Goal: Task Accomplishment & Management: Complete application form

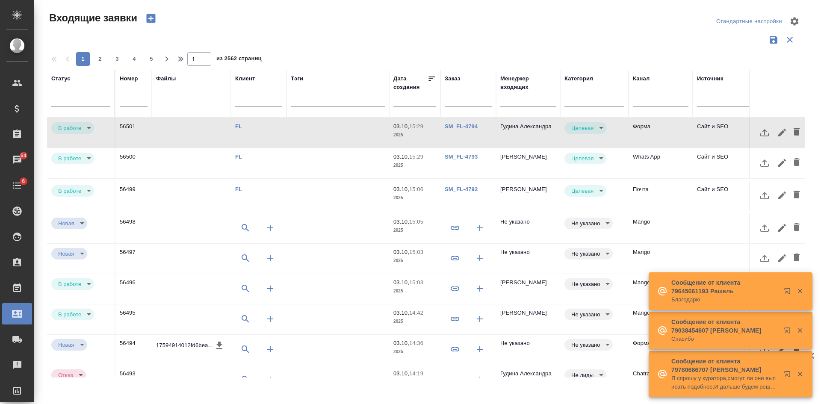
select select "RU"
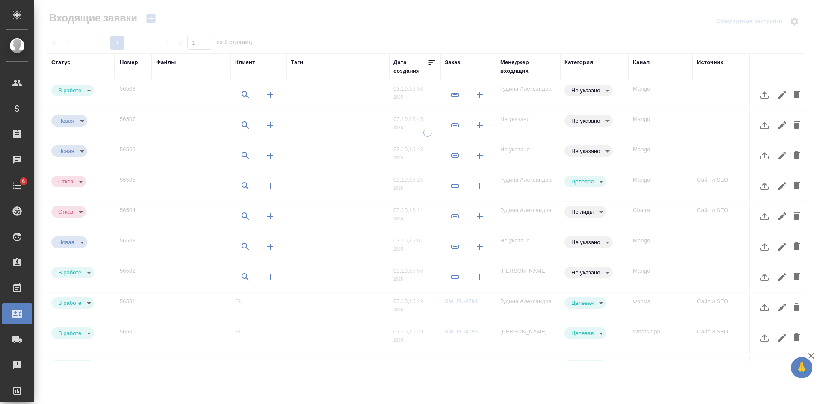
select select "RU"
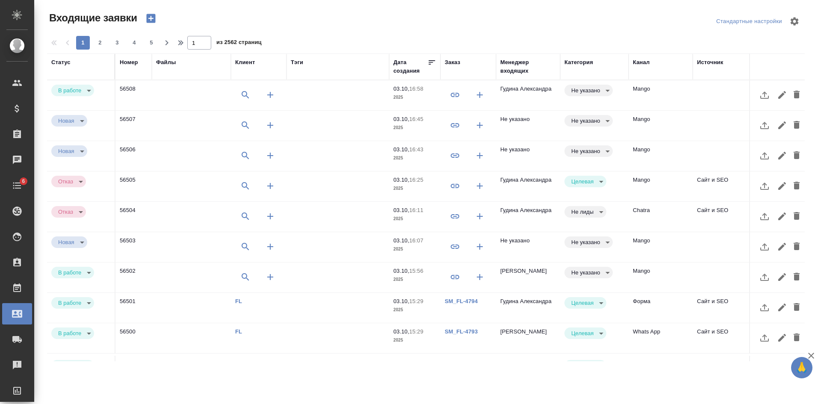
click at [695, 274] on td at bounding box center [725, 277] width 64 height 30
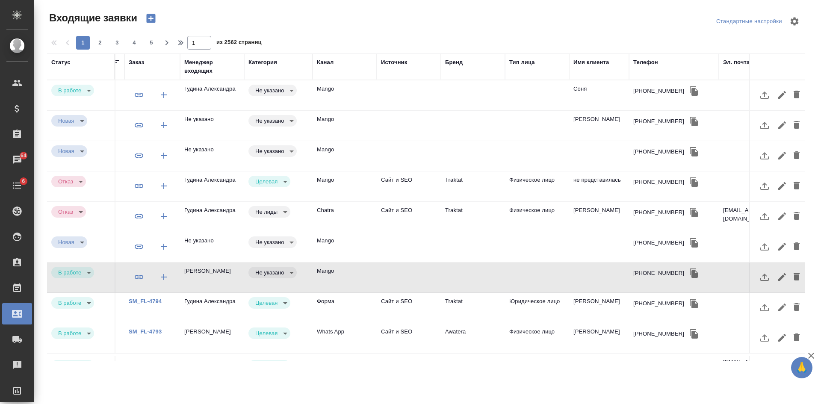
scroll to position [0, 377]
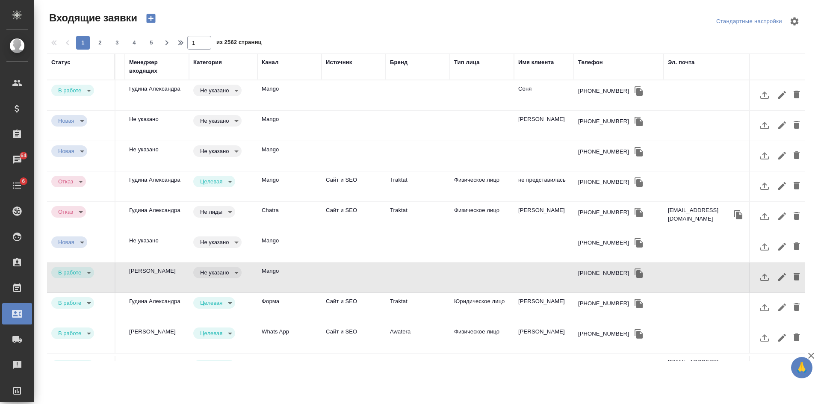
click at [532, 277] on td at bounding box center [544, 277] width 60 height 30
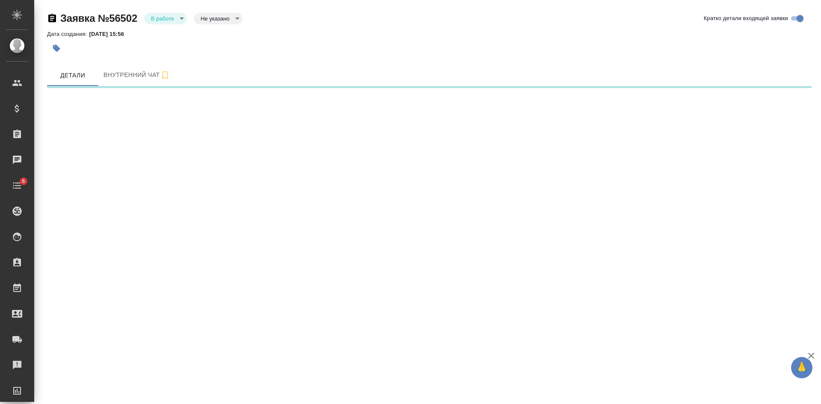
select select "RU"
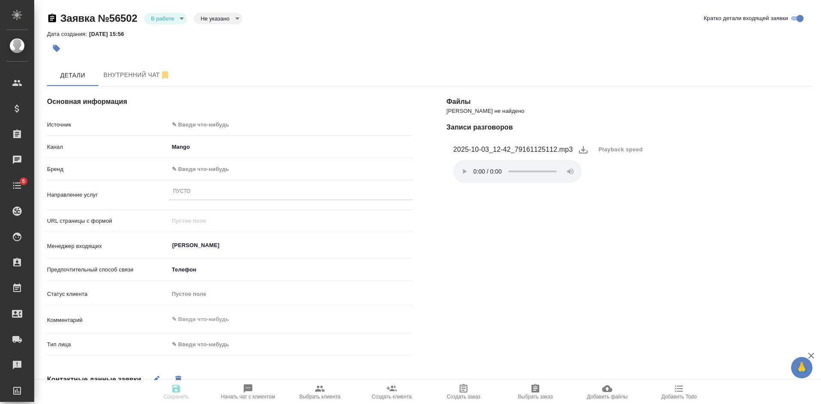
type textarea "x"
click at [698, 185] on li "2025-10-03_12-42_79161125112.mp3 Playback speed Ваш браузер не поддерживает эле…" at bounding box center [628, 162] width 365 height 53
click at [217, 19] on body "🙏 .cls-1 fill:#fff; AWATERA Kasatkina Aleksandra Клиенты Спецификации Заказы 64…" at bounding box center [410, 202] width 821 height 404
click at [217, 29] on button "Целевая" at bounding box center [213, 31] width 27 height 9
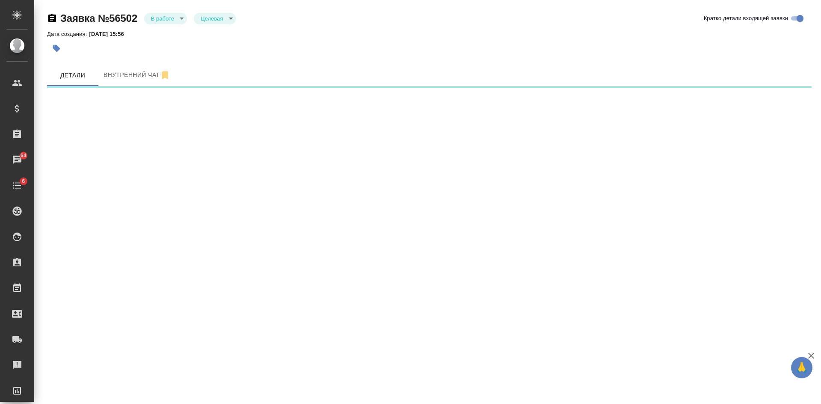
select select "RU"
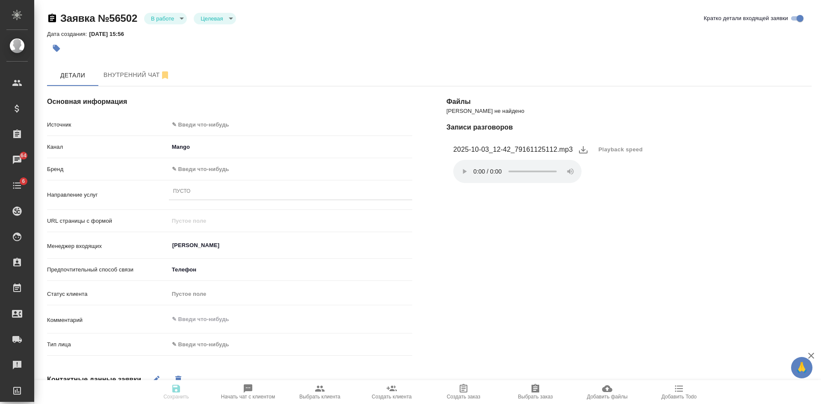
type textarea "x"
click at [189, 122] on body "🙏 .cls-1 fill:#fff; AWATERA Kasatkina Aleksandra Клиенты Спецификации Заказы 64…" at bounding box center [410, 202] width 821 height 404
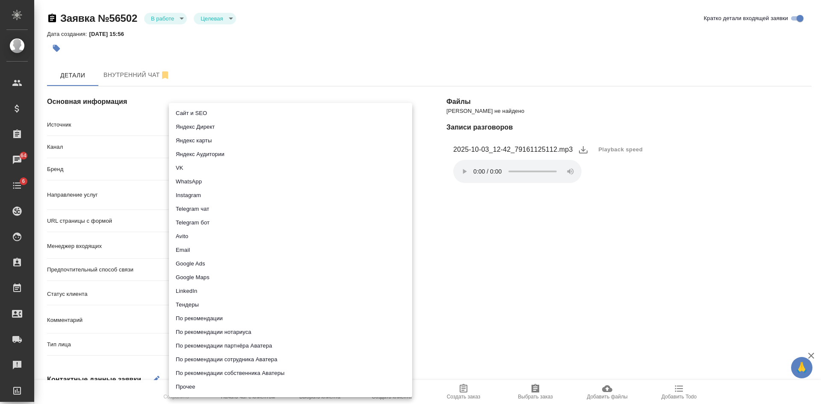
click at [195, 111] on li "Сайт и SEO" at bounding box center [290, 113] width 243 height 14
type input "seo"
type textarea "x"
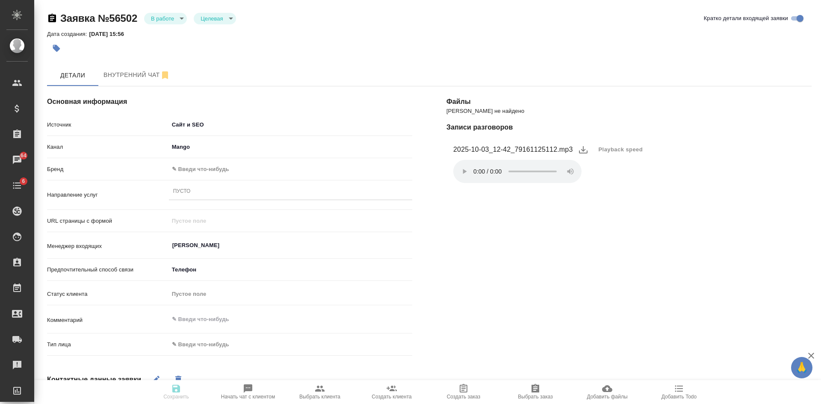
click at [183, 168] on body "🙏 .cls-1 fill:#fff; AWATERA Kasatkina Aleksandra Клиенты Спецификации Заказы 64…" at bounding box center [410, 202] width 821 height 404
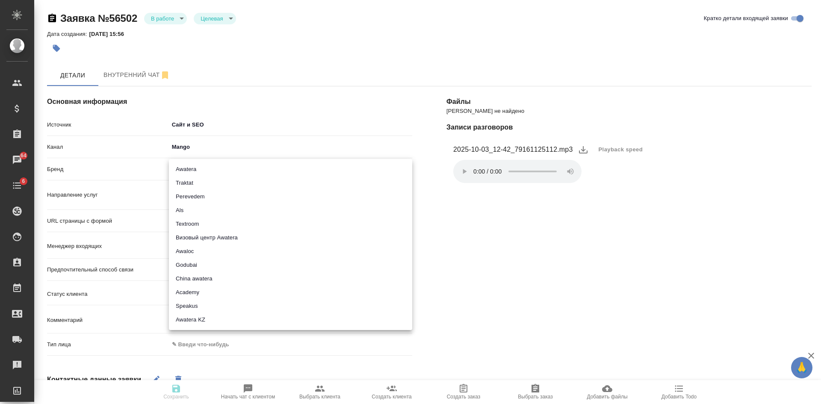
click at [183, 180] on li "Traktat" at bounding box center [290, 183] width 243 height 14
type input "traktat"
type textarea "x"
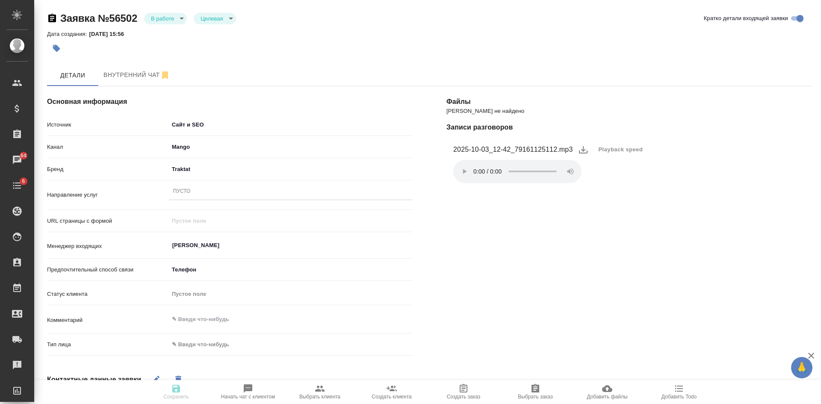
click at [188, 194] on div "Пусто" at bounding box center [182, 191] width 18 height 7
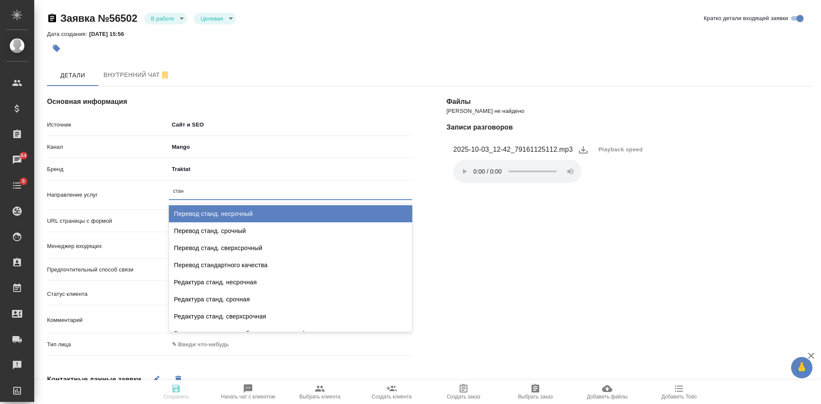
type input "станд"
click at [213, 214] on div "Перевод станд. несрочный" at bounding box center [290, 213] width 243 height 17
type textarea "x"
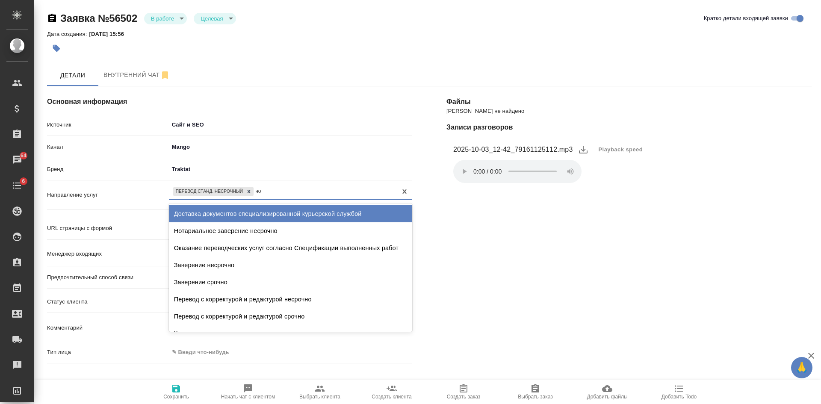
type input "нота"
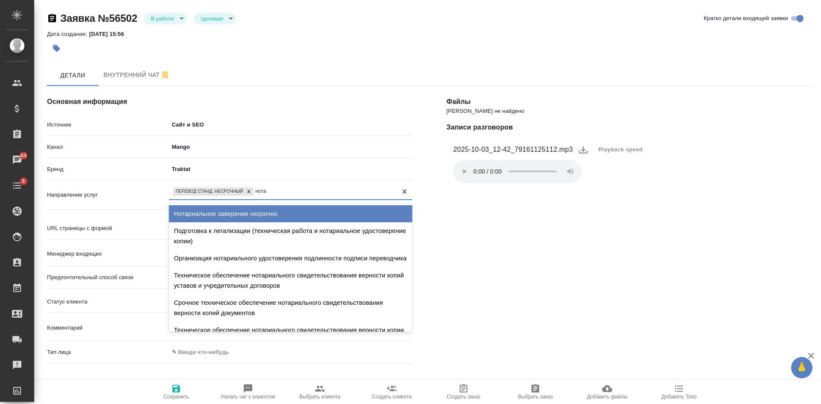
click at [280, 206] on div "Нотариальное заверение несрочно" at bounding box center [290, 213] width 243 height 17
type textarea "x"
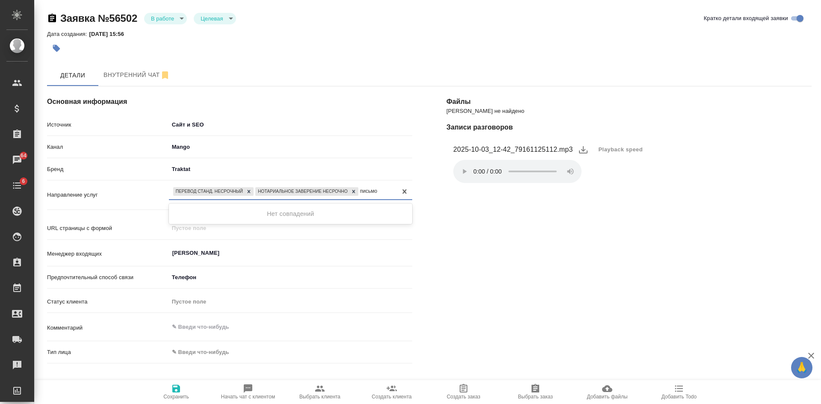
type input "письм"
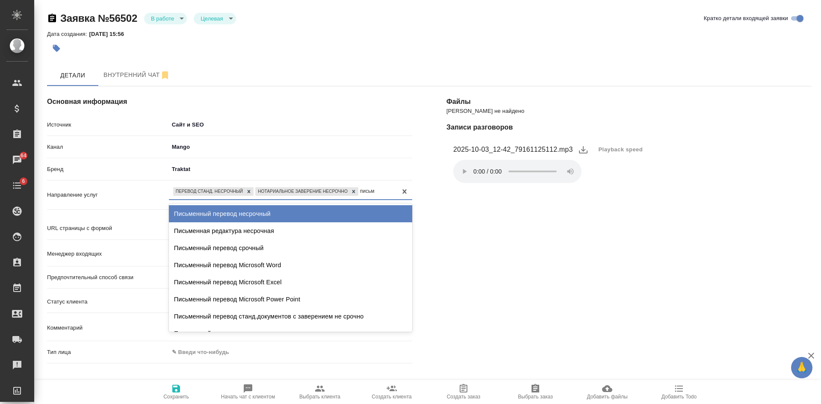
click at [268, 216] on div "Письменный перевод несрочный" at bounding box center [290, 213] width 243 height 17
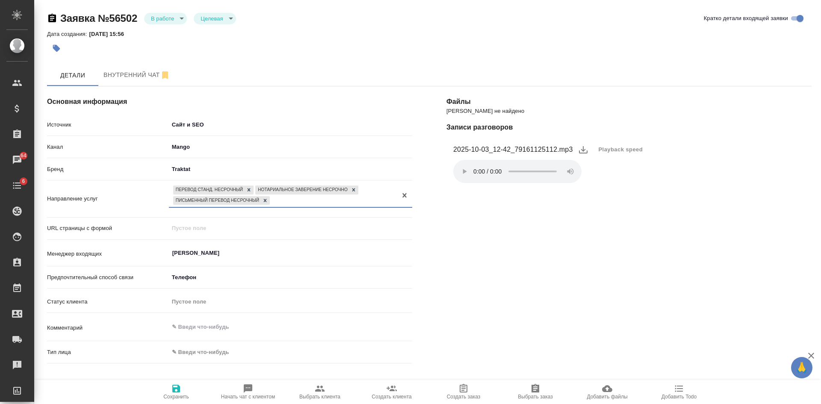
scroll to position [128, 0]
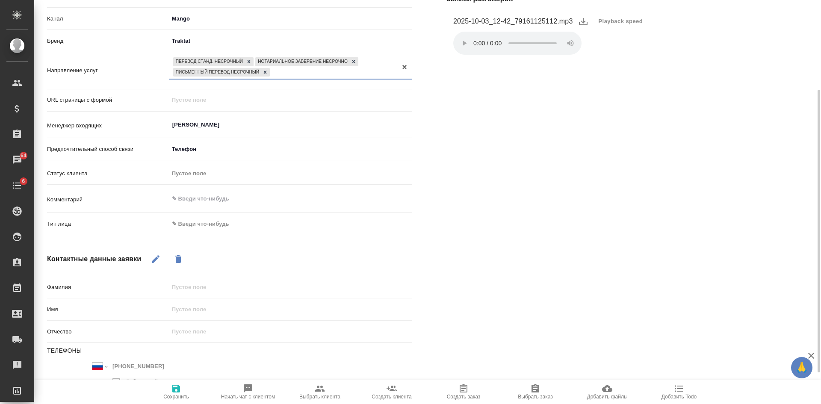
click at [196, 229] on body "🙏 .cls-1 fill:#fff; AWATERA Kasatkina Aleksandra Клиенты Спецификации Заказы 64…" at bounding box center [410, 202] width 821 height 404
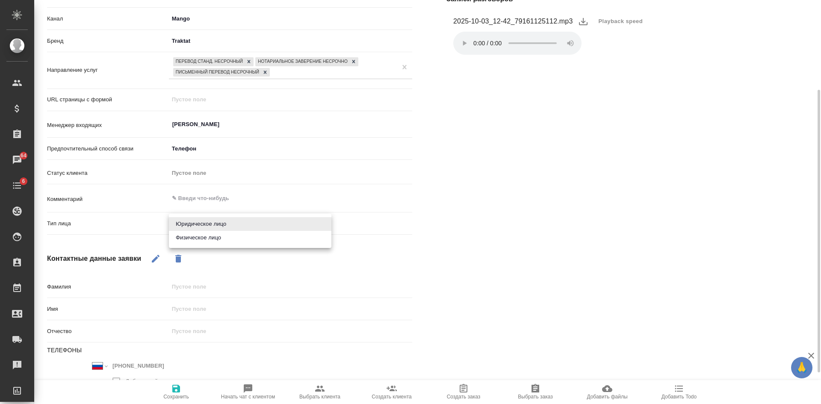
click at [193, 236] on li "Физическое лицо" at bounding box center [250, 238] width 162 height 14
type textarea "x"
type input "private"
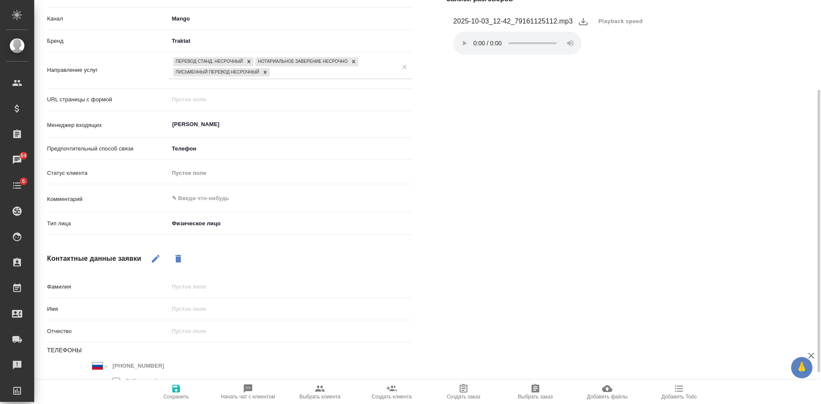
click at [156, 256] on icon "button" at bounding box center [155, 258] width 10 height 10
click at [190, 310] on input "text" at bounding box center [290, 309] width 243 height 12
type textarea "x"
type input "А"
type textarea "x"
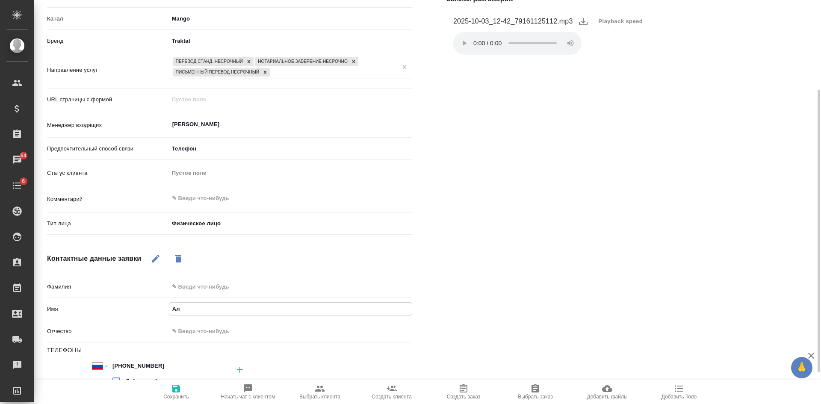
type input "Але"
type textarea "x"
type input "Алек"
type textarea "x"
type input "Алекс"
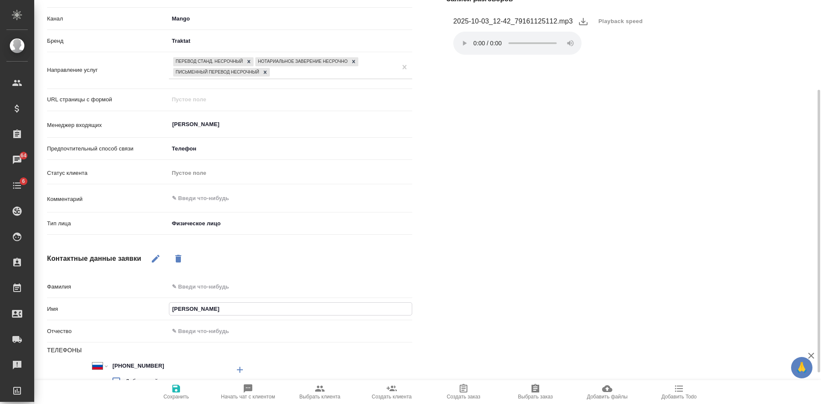
type textarea "x"
type input "Алексан"
type textarea "x"
type input "Александ"
type textarea "x"
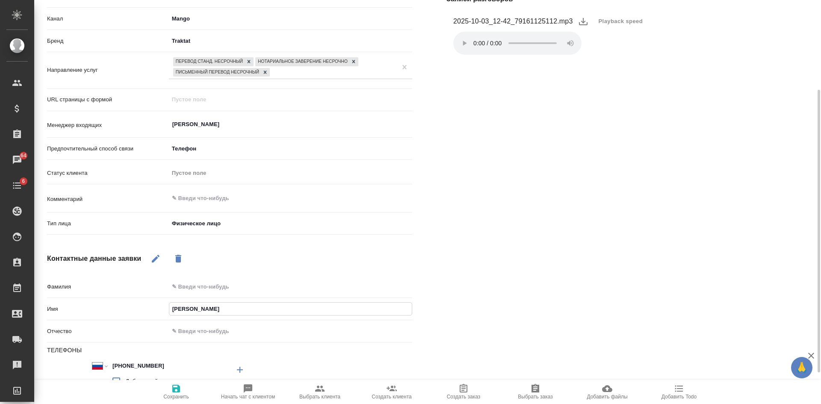
type input "Александр"
click at [178, 398] on span "Сохранить" at bounding box center [176, 397] width 26 height 6
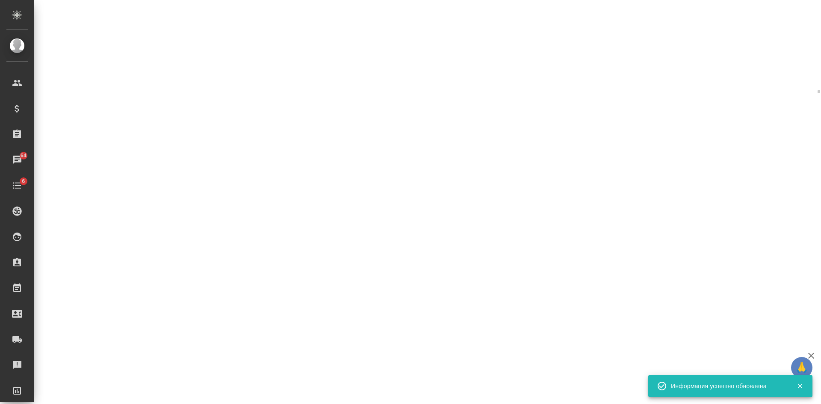
select select "RU"
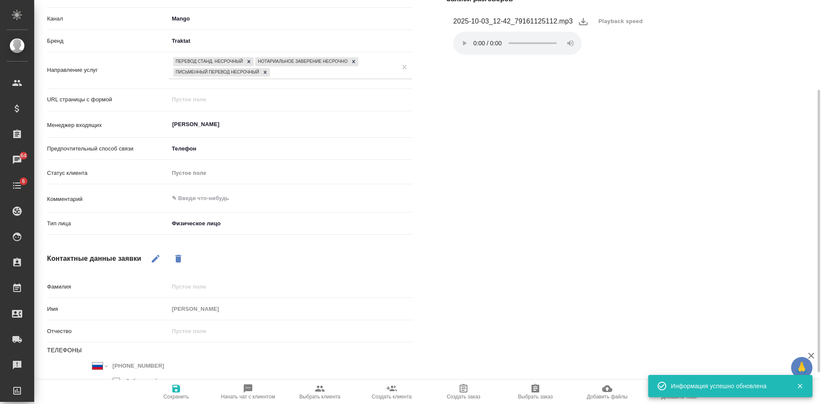
scroll to position [0, 0]
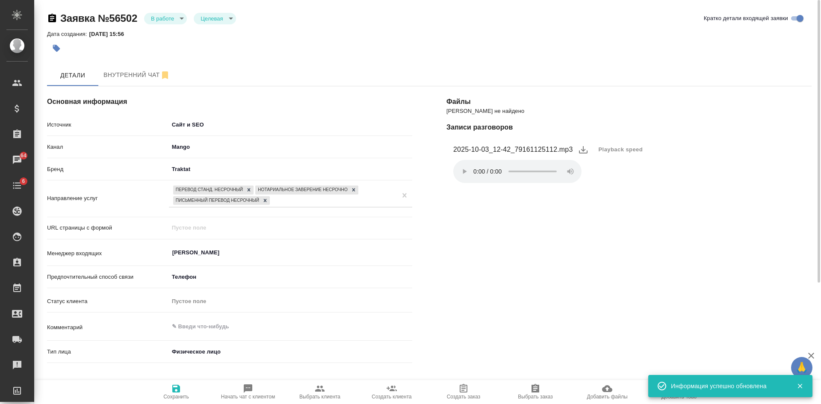
click at [327, 394] on span "Выбрать клиента" at bounding box center [319, 397] width 41 height 6
type textarea "x"
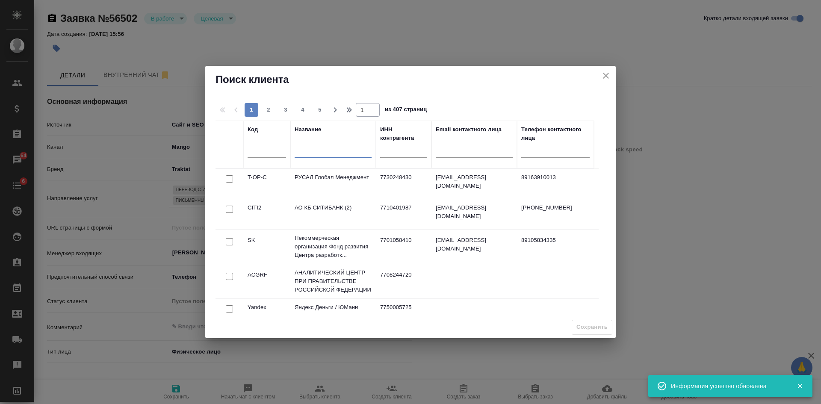
click at [307, 149] on input "text" at bounding box center [333, 152] width 77 height 11
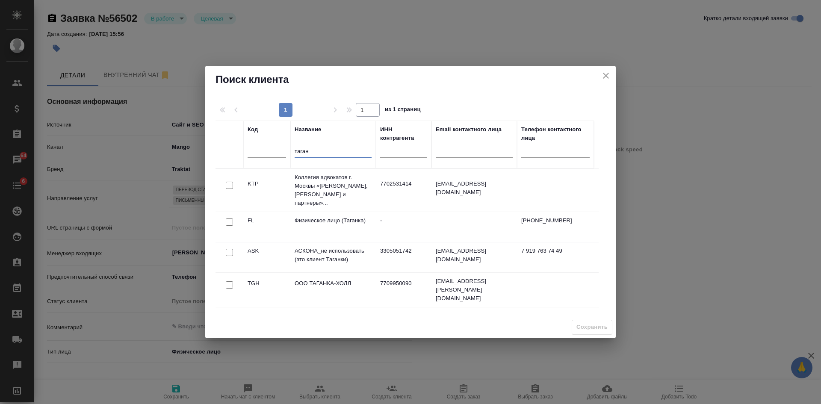
type input "таган"
click at [227, 218] on input "checkbox" at bounding box center [229, 221] width 7 height 7
checkbox input "true"
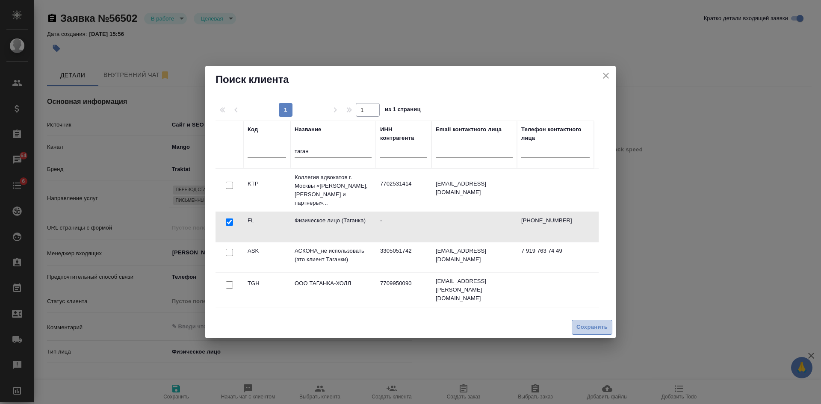
click at [580, 327] on span "Сохранить" at bounding box center [591, 327] width 31 height 10
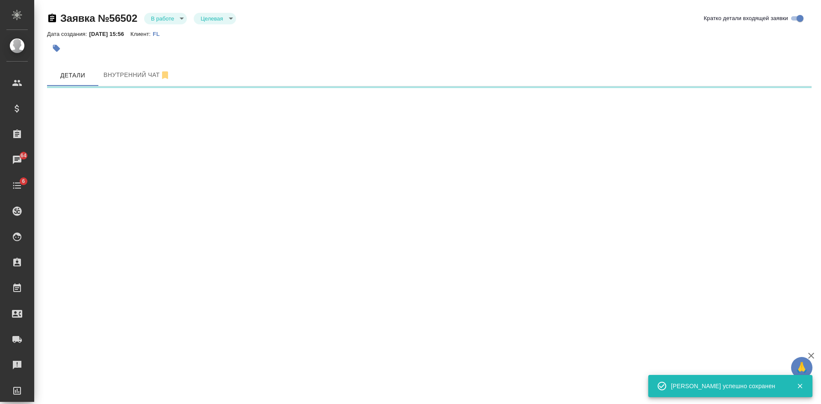
select select "RU"
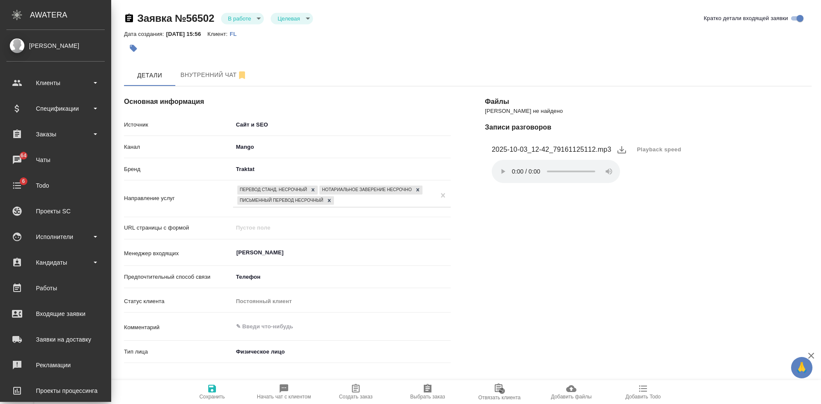
type textarea "x"
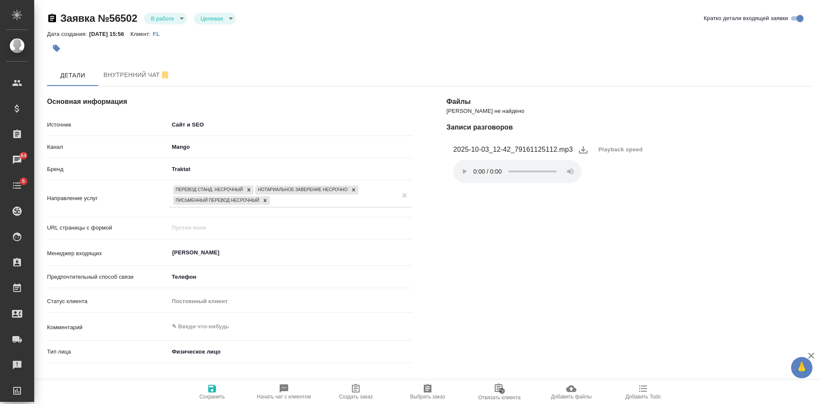
click at [212, 395] on span "Сохранить" at bounding box center [212, 391] width 62 height 16
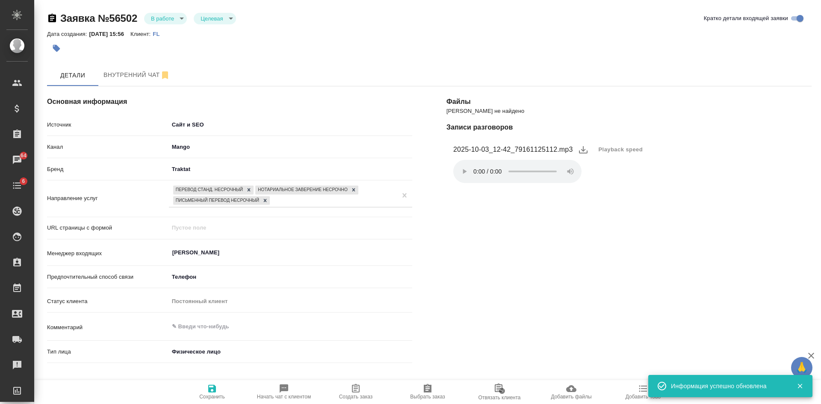
select select "RU"
type textarea "x"
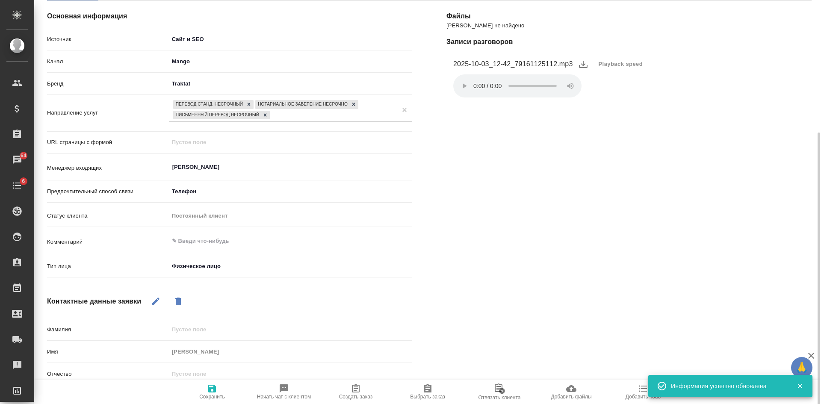
scroll to position [128, 0]
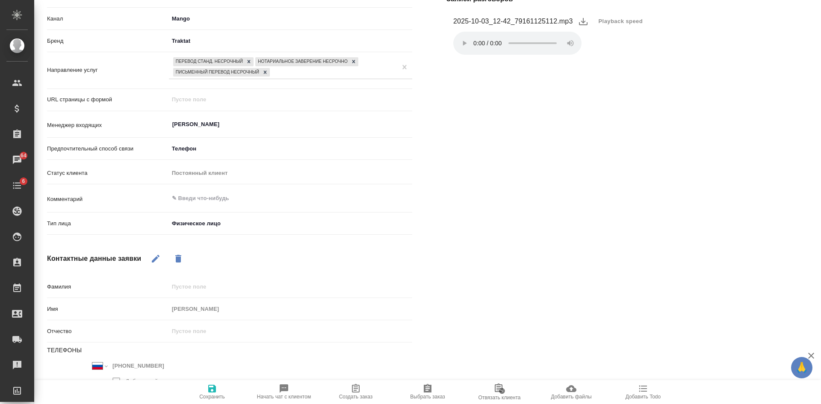
click at [207, 396] on span "Сохранить" at bounding box center [212, 397] width 26 height 6
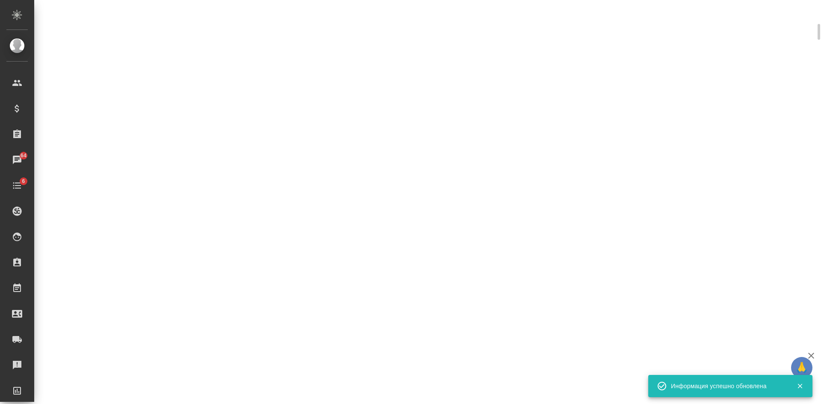
select select "RU"
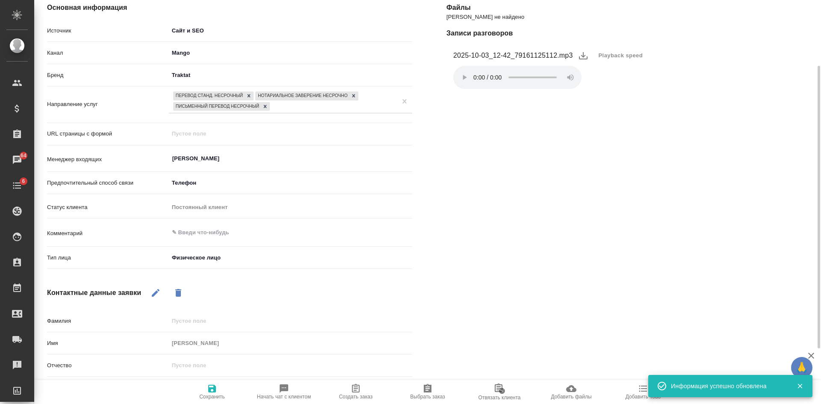
scroll to position [0, 0]
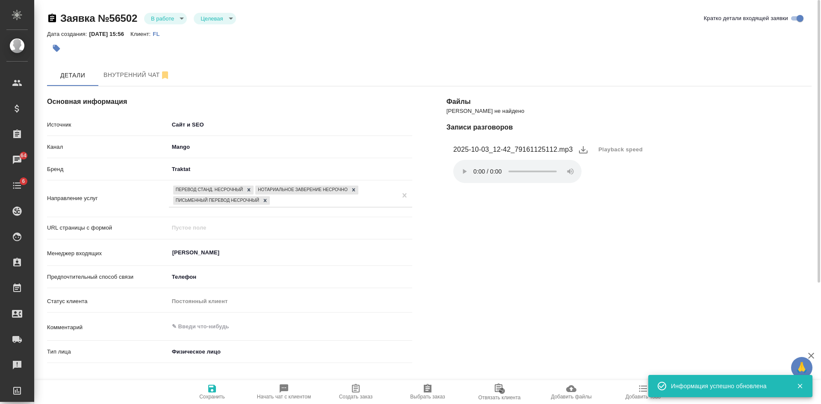
click at [363, 389] on span "Создать заказ" at bounding box center [356, 391] width 62 height 16
type textarea "x"
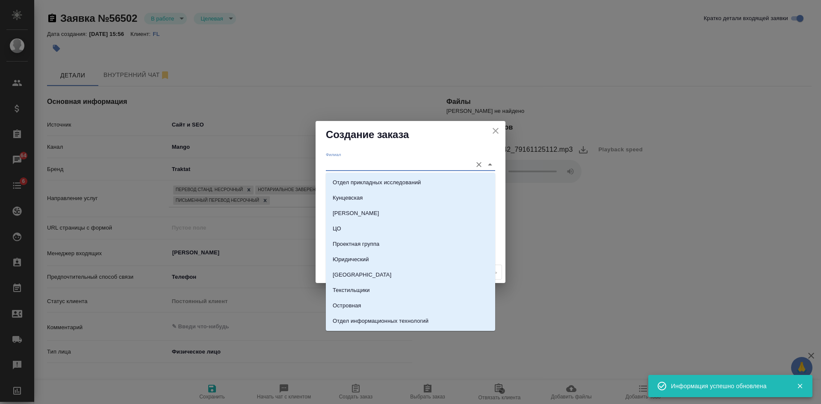
click at [348, 164] on input "Филиал" at bounding box center [397, 165] width 142 height 12
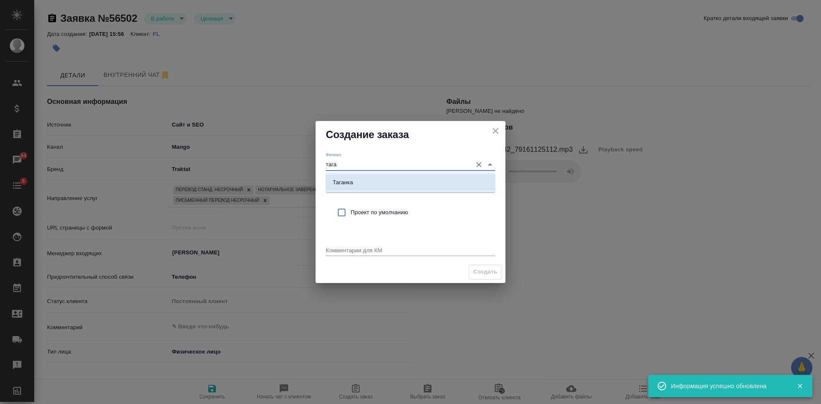
click at [345, 189] on li "Таганка" at bounding box center [410, 182] width 169 height 15
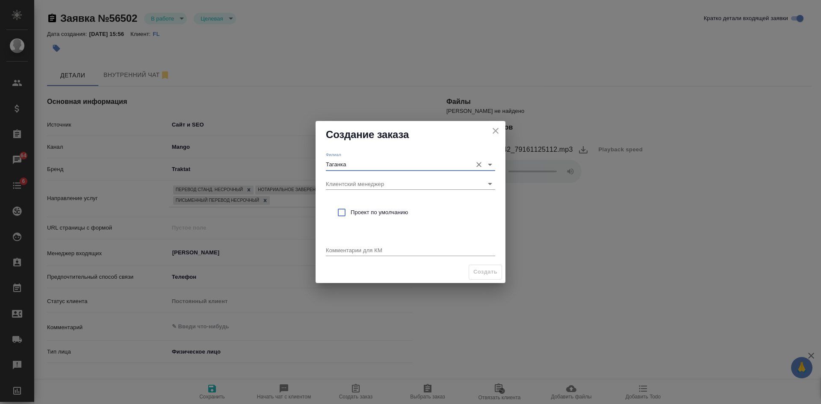
type input "Таганка"
click at [345, 205] on input "checkbox" at bounding box center [342, 212] width 18 height 18
checkbox input "true"
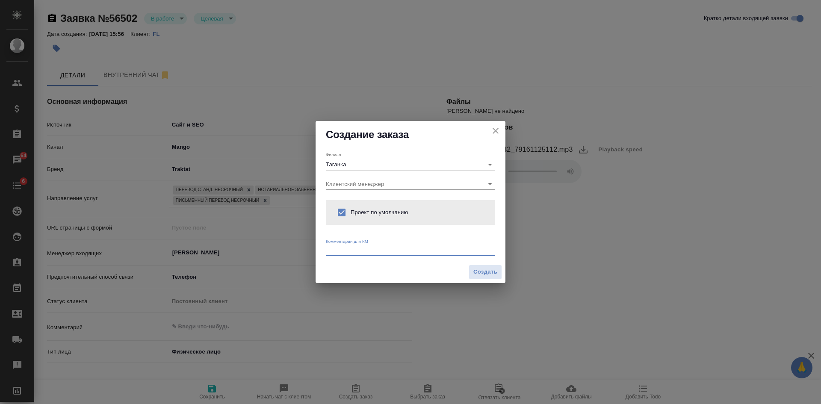
click at [351, 250] on textarea at bounding box center [410, 250] width 169 height 6
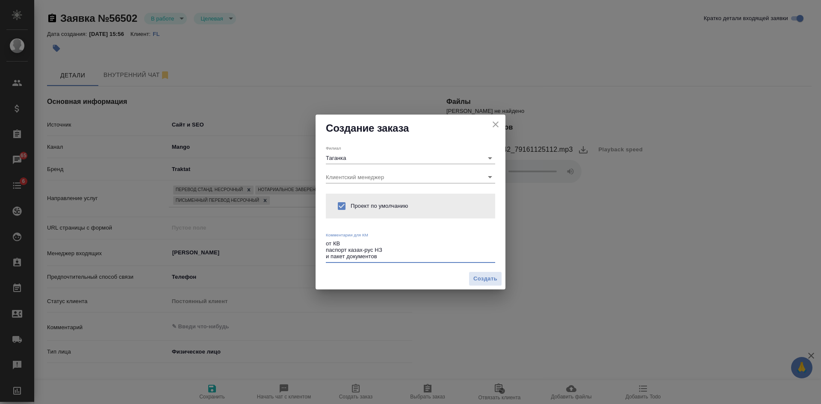
paste textarea "сор, соб, согласие на выезд."
type textarea "от КВ паспорт казах-рус НЗ и пакет документов сор, соб, согласие на выезд"
click at [477, 280] on span "Создать" at bounding box center [485, 279] width 24 height 10
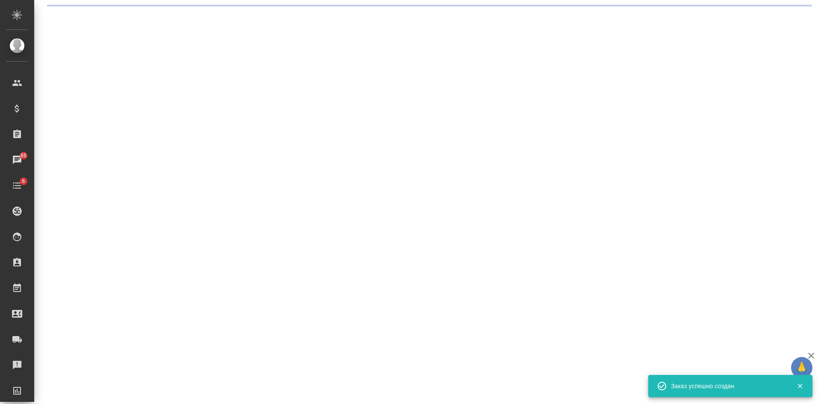
select select "RU"
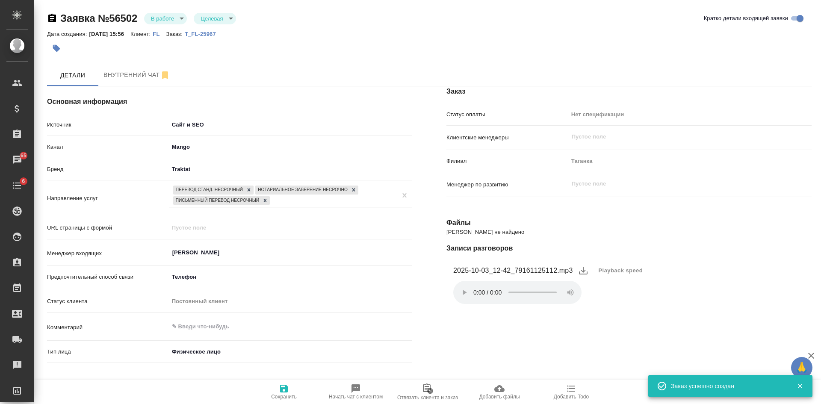
type textarea "x"
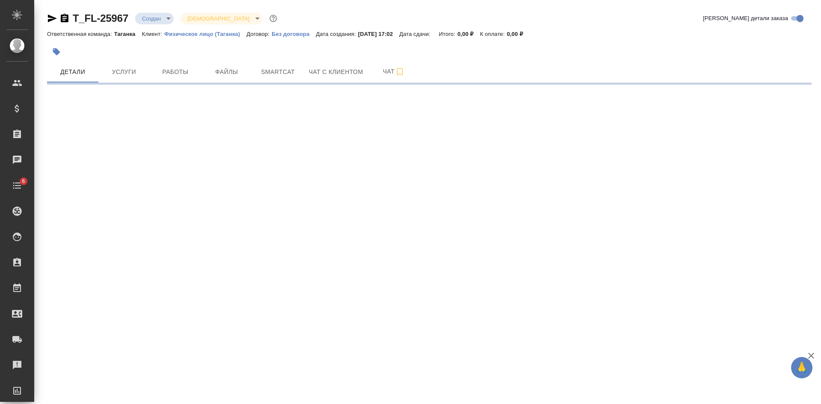
click at [65, 16] on icon "button" at bounding box center [65, 18] width 8 height 9
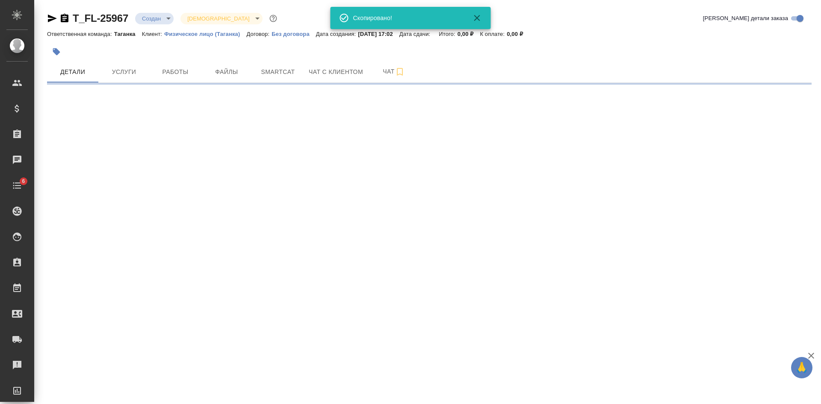
select select "RU"
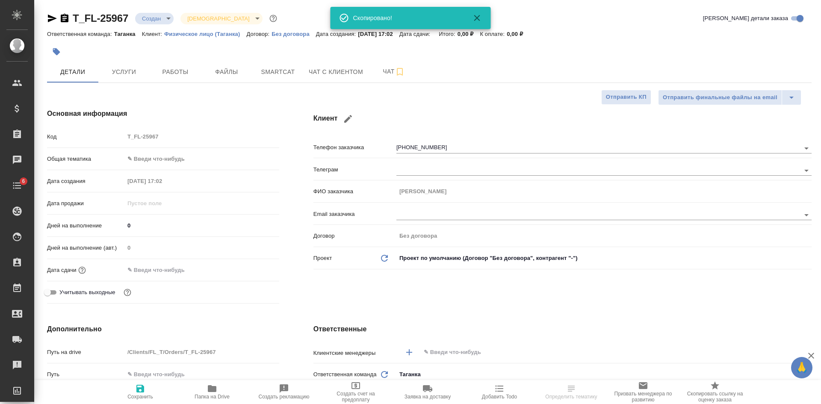
type textarea "x"
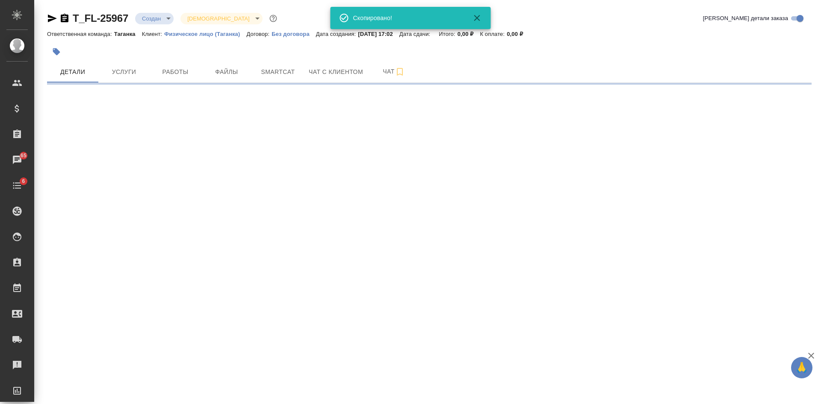
select select "RU"
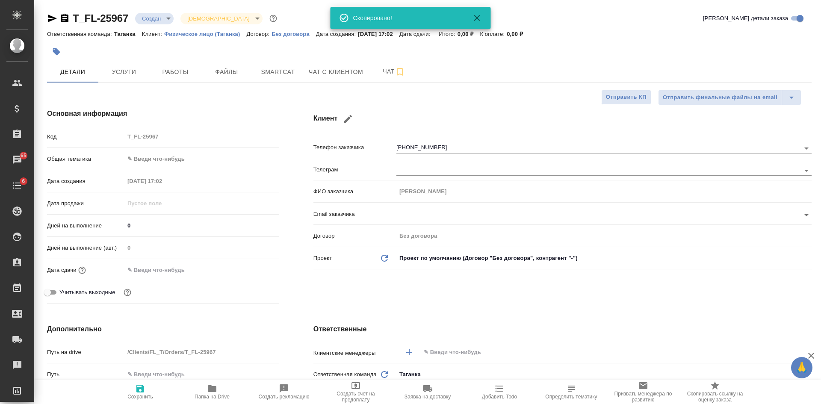
type textarea "x"
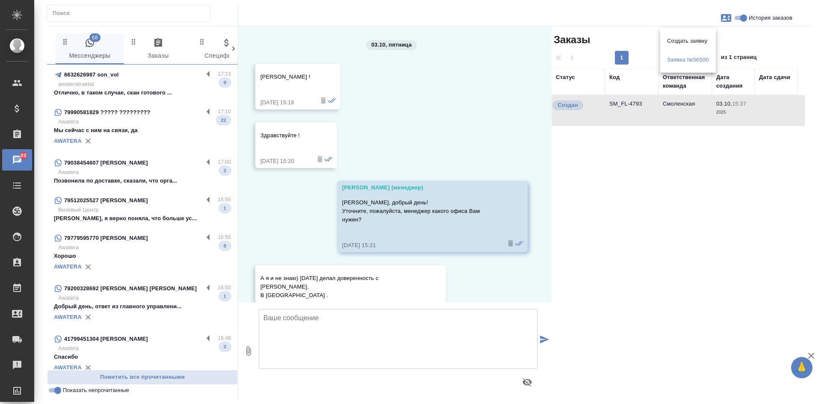
scroll to position [914, 0]
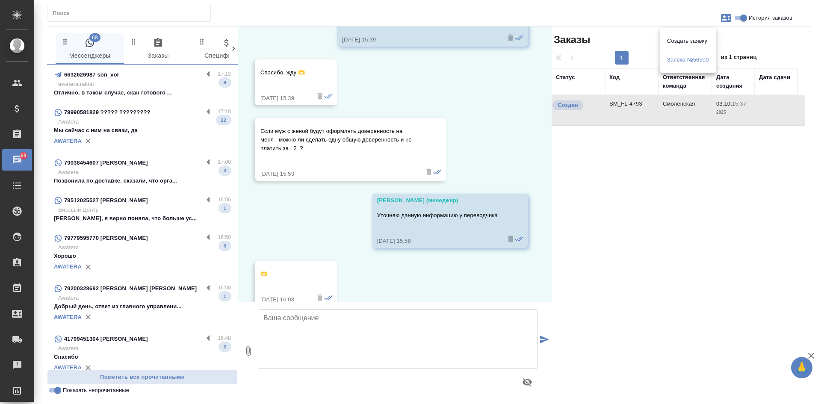
click at [171, 118] on div at bounding box center [410, 202] width 821 height 404
click at [168, 123] on p "Awatera" at bounding box center [144, 122] width 173 height 9
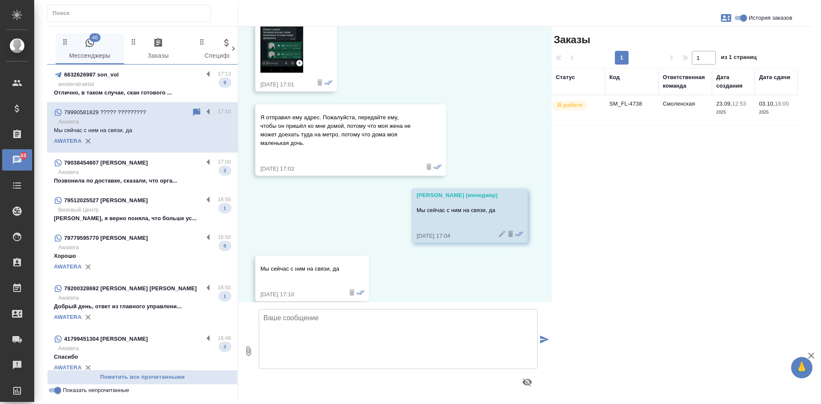
scroll to position [5698, 0]
click at [102, 180] on p "Позвонила по доставке, сказали, что орга..." at bounding box center [142, 181] width 177 height 9
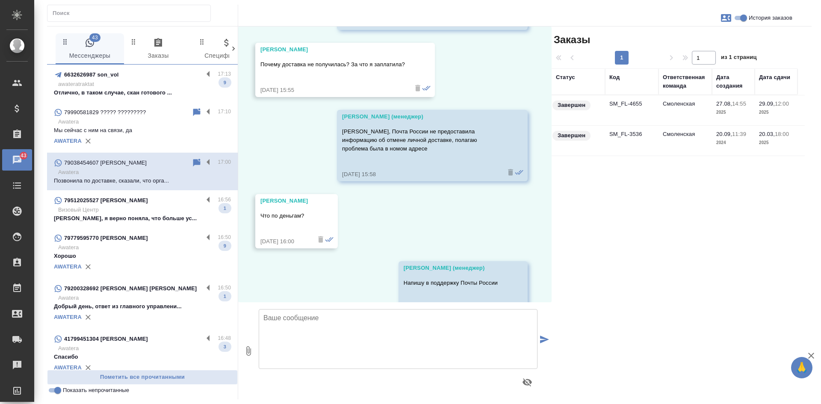
scroll to position [23730, 0]
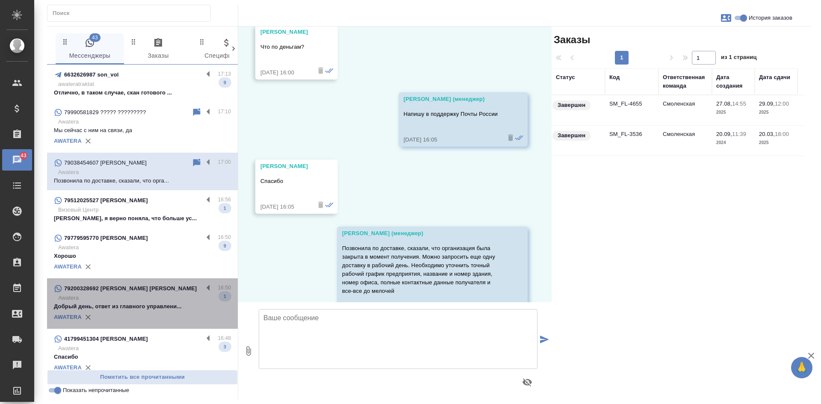
click at [160, 312] on div "AWATERA" at bounding box center [142, 317] width 177 height 13
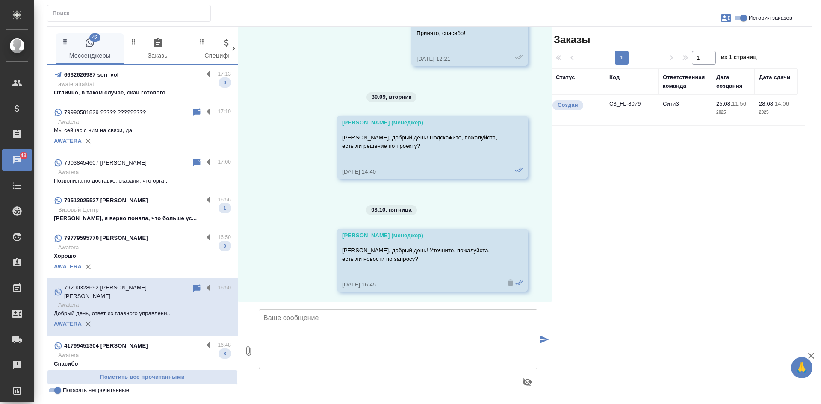
scroll to position [2034, 0]
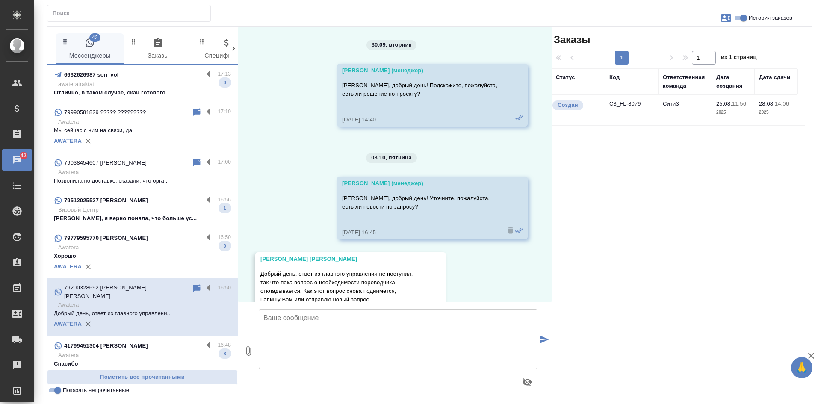
click at [193, 289] on icon at bounding box center [196, 288] width 7 height 8
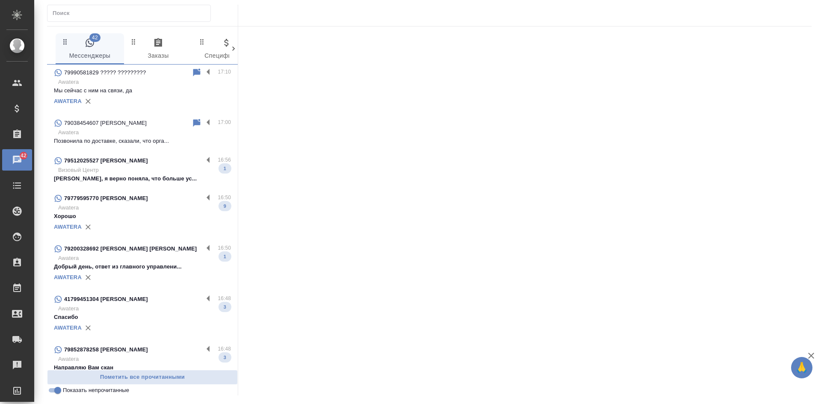
scroll to position [43, 0]
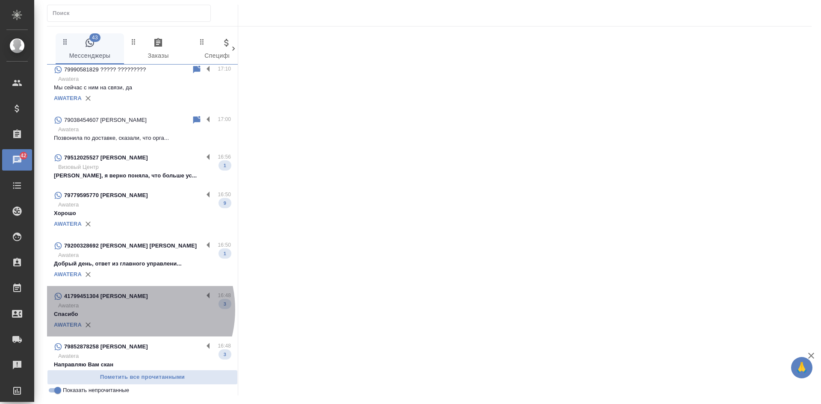
click at [121, 309] on p "Awatera" at bounding box center [144, 305] width 173 height 9
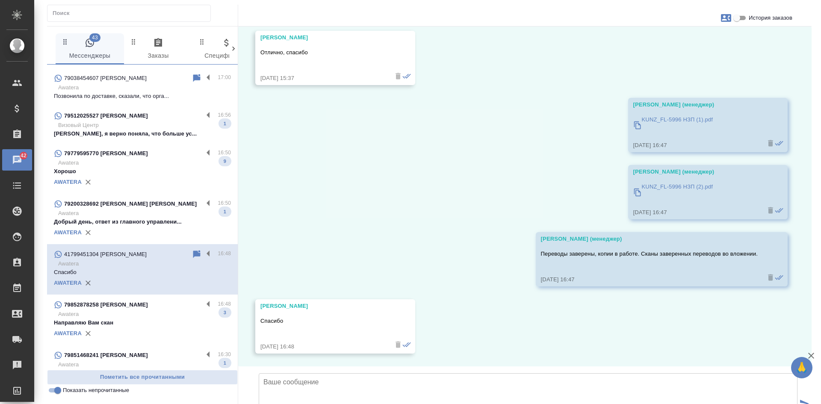
scroll to position [85, 0]
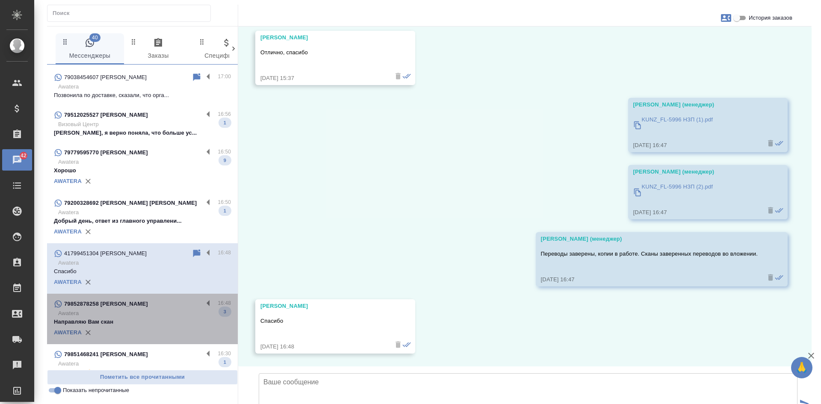
click at [147, 318] on p "Awatera" at bounding box center [144, 313] width 173 height 9
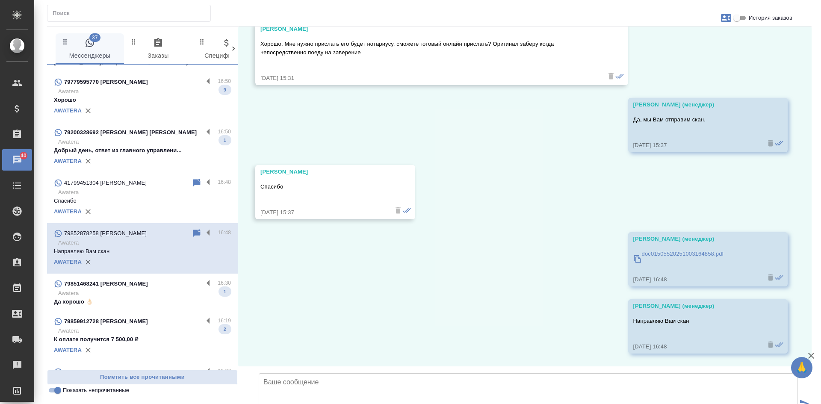
scroll to position [171, 0]
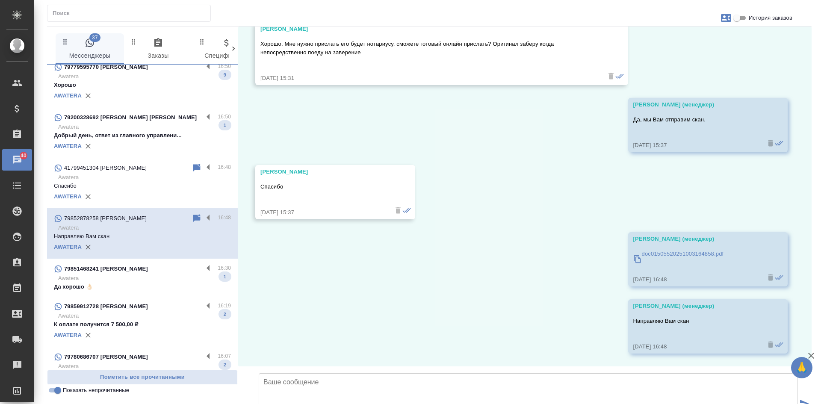
click at [133, 289] on p "Да хорошо 👌🏻" at bounding box center [142, 287] width 177 height 9
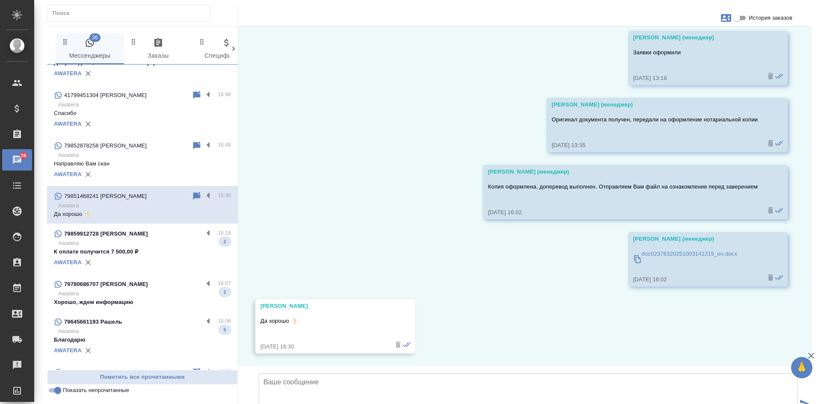
scroll to position [256, 0]
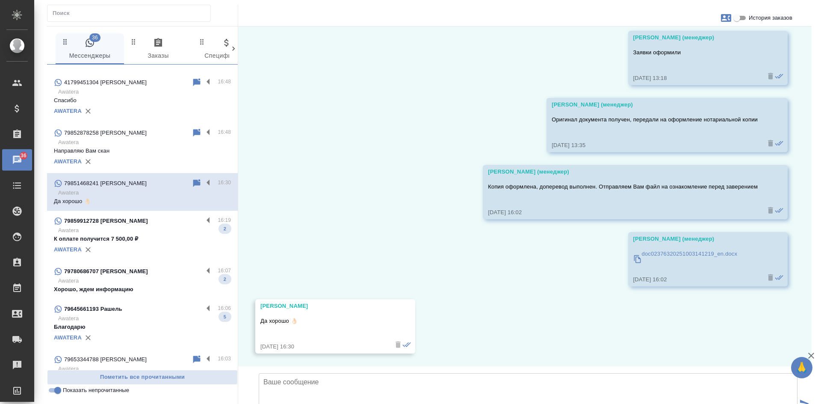
click at [163, 292] on p "Хорошо, ждем информацию" at bounding box center [142, 289] width 177 height 9
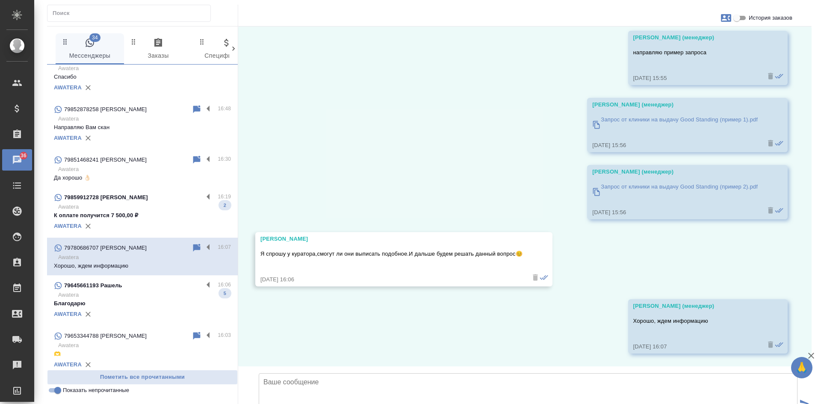
scroll to position [342, 0]
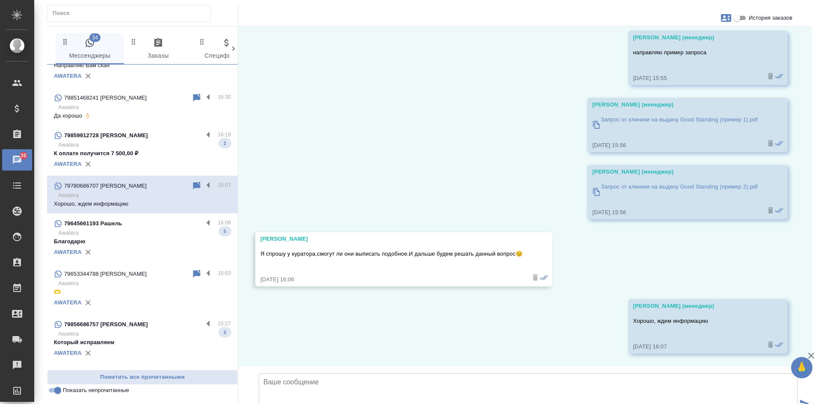
click at [142, 245] on p "Благодарю" at bounding box center [142, 241] width 177 height 9
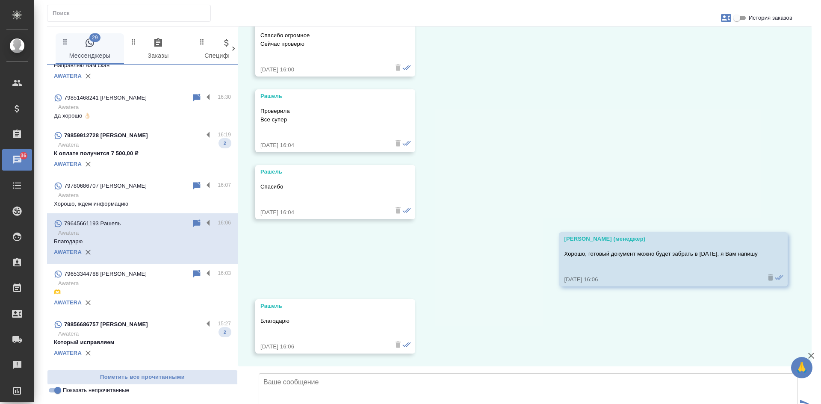
scroll to position [3615, 0]
click at [61, 389] on input "Показать непрочитанные" at bounding box center [57, 390] width 31 height 10
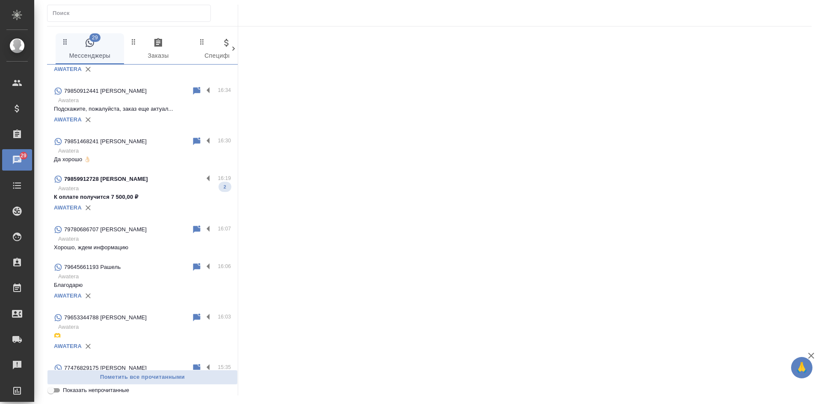
click at [55, 392] on input "Показать непрочитанные" at bounding box center [50, 390] width 31 height 10
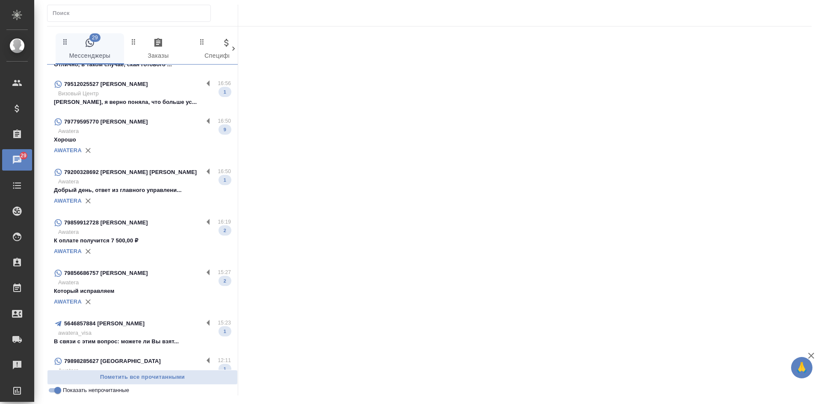
scroll to position [27, 0]
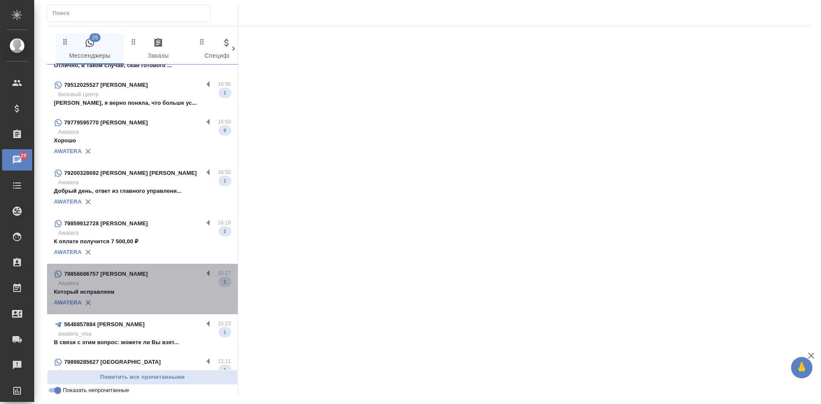
click at [153, 298] on div "AWATERA" at bounding box center [142, 302] width 177 height 13
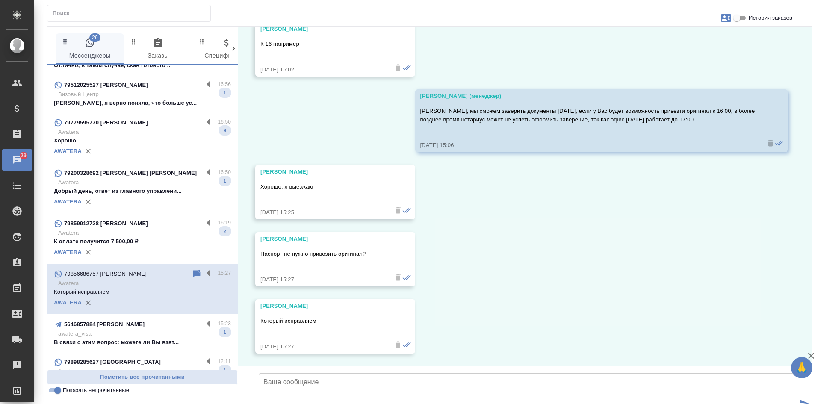
scroll to position [4880, 0]
click at [193, 273] on icon at bounding box center [196, 274] width 7 height 8
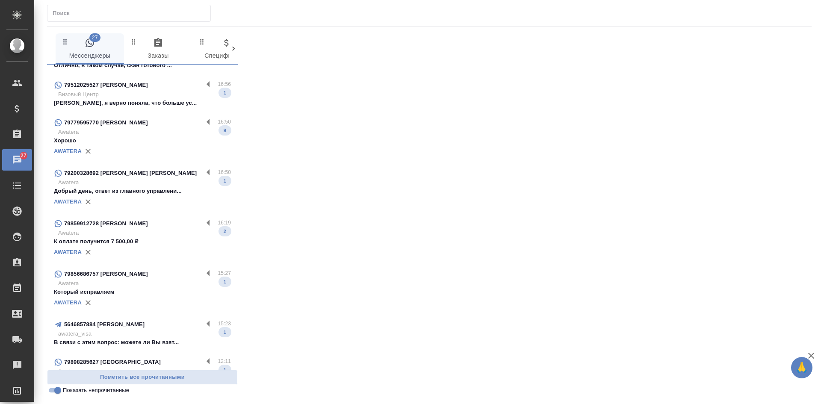
click at [142, 238] on p "К оплате получится 7 500,00 ₽" at bounding box center [142, 241] width 177 height 9
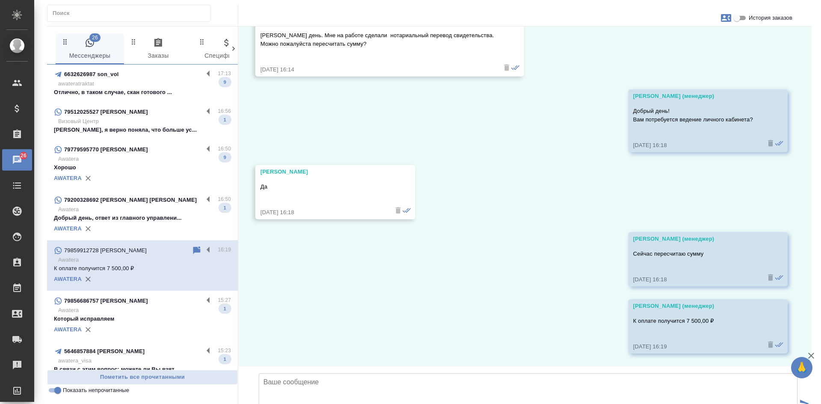
scroll to position [0, 0]
click at [53, 391] on input "Показать непрочитанные" at bounding box center [57, 390] width 31 height 10
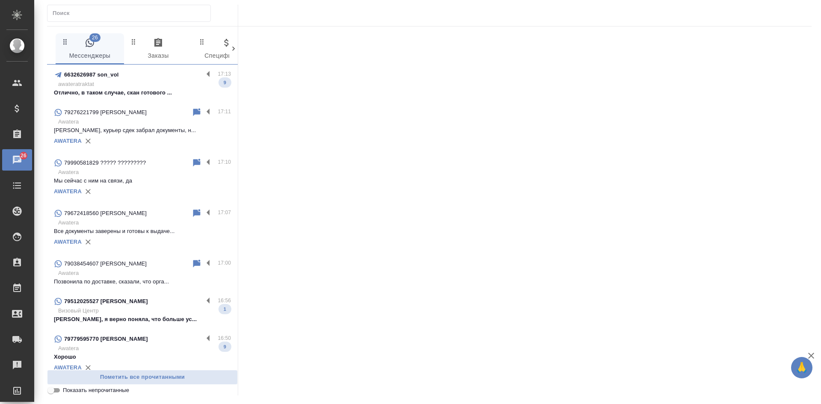
click at [53, 391] on input "Показать непрочитанные" at bounding box center [50, 390] width 31 height 10
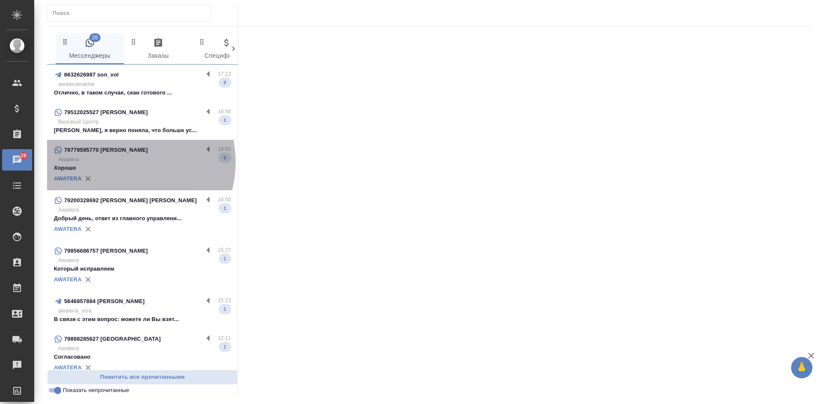
click at [122, 162] on p "Awatera" at bounding box center [144, 159] width 173 height 9
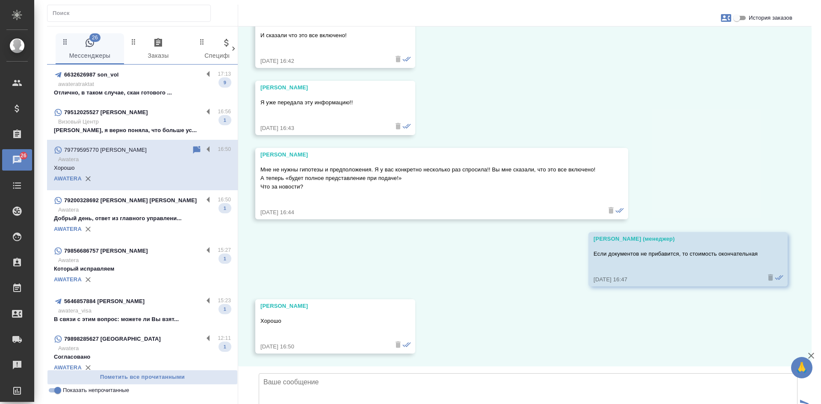
scroll to position [694, 0]
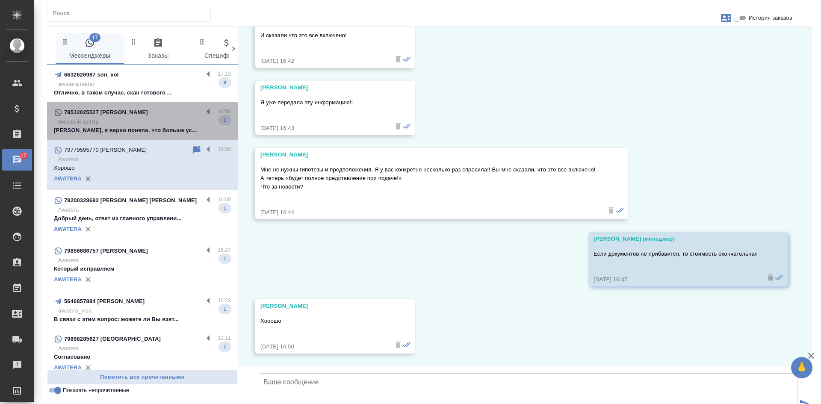
click at [158, 122] on p "Визовый Центр" at bounding box center [144, 122] width 173 height 9
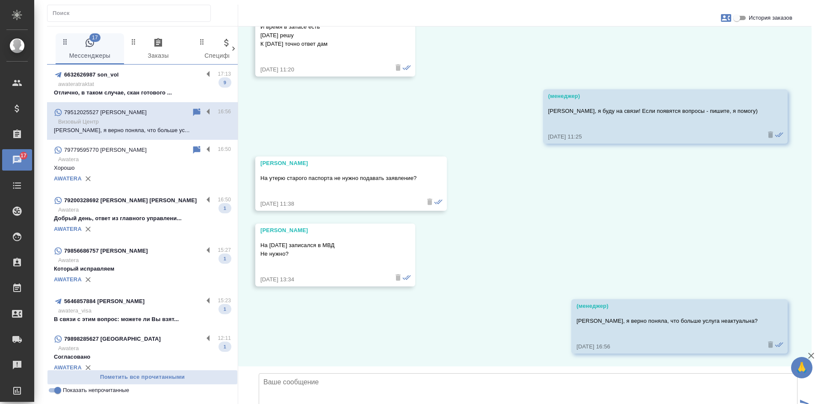
scroll to position [2175, 0]
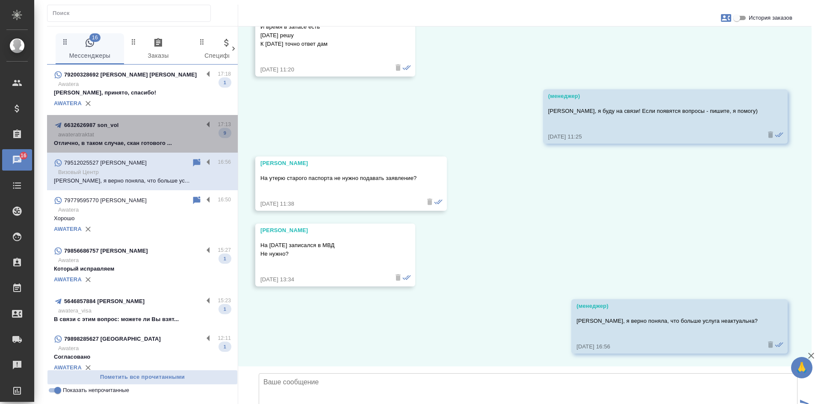
click at [158, 138] on p "awateratraktat" at bounding box center [144, 134] width 173 height 9
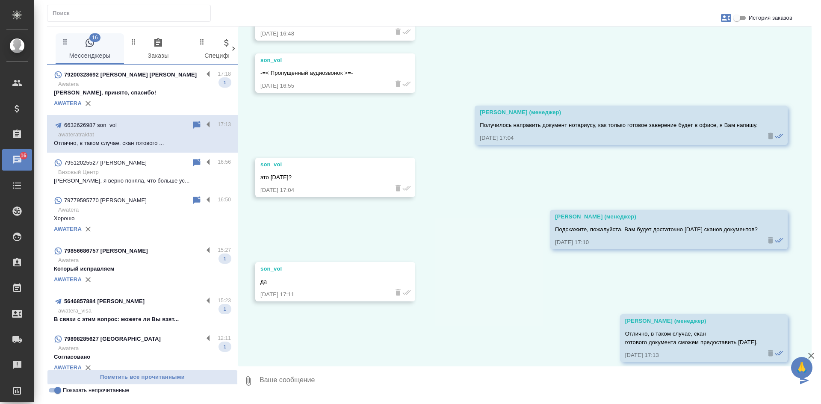
scroll to position [2183, 0]
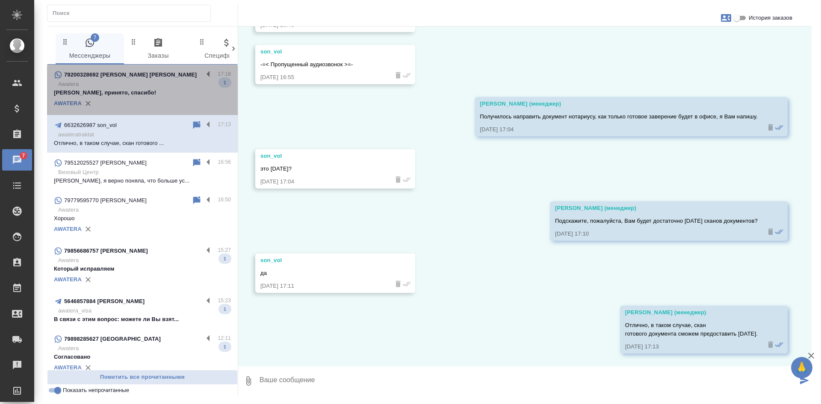
click at [142, 93] on p "[PERSON_NAME], принято, спасибо!" at bounding box center [142, 92] width 177 height 9
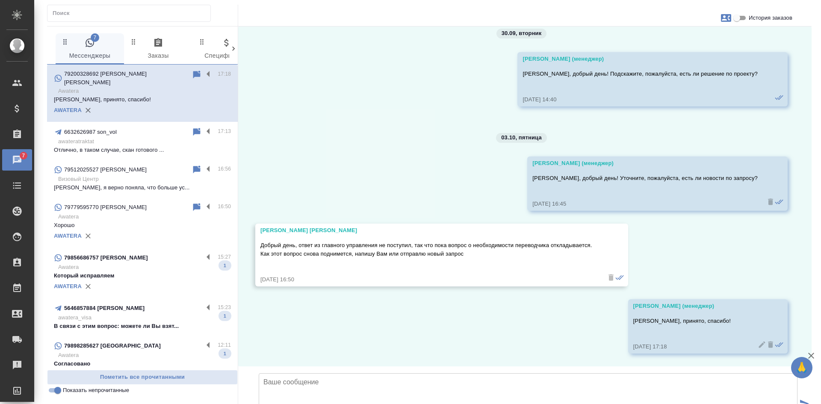
scroll to position [1793, 0]
click at [57, 394] on input "Показать непрочитанные" at bounding box center [57, 390] width 31 height 10
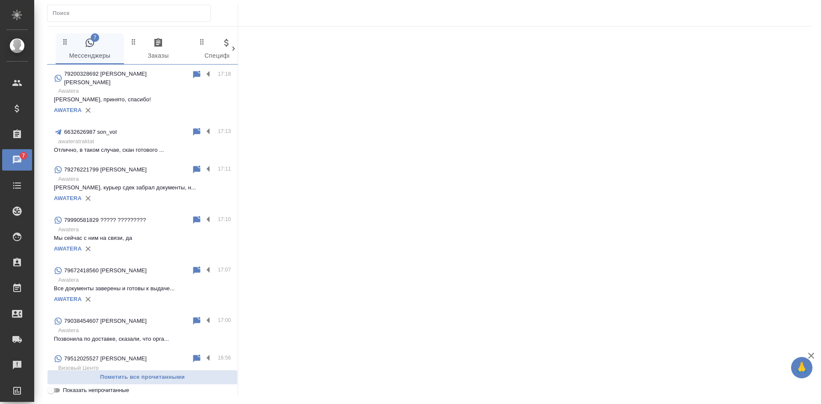
click at [56, 394] on input "Показать непрочитанные" at bounding box center [50, 390] width 31 height 10
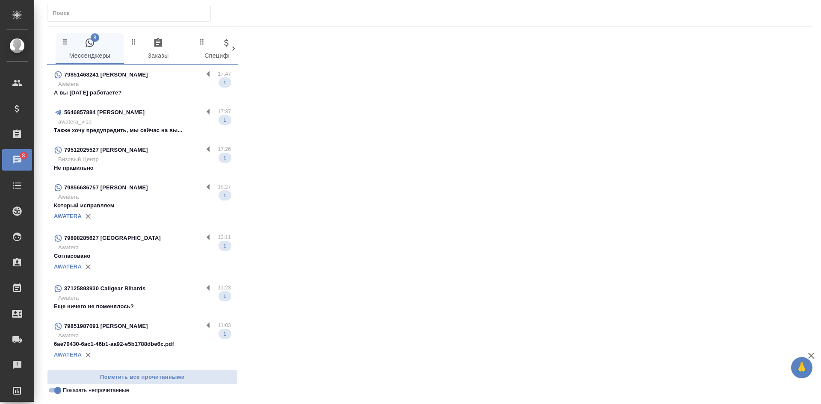
click at [146, 85] on p "Awatera" at bounding box center [144, 84] width 173 height 9
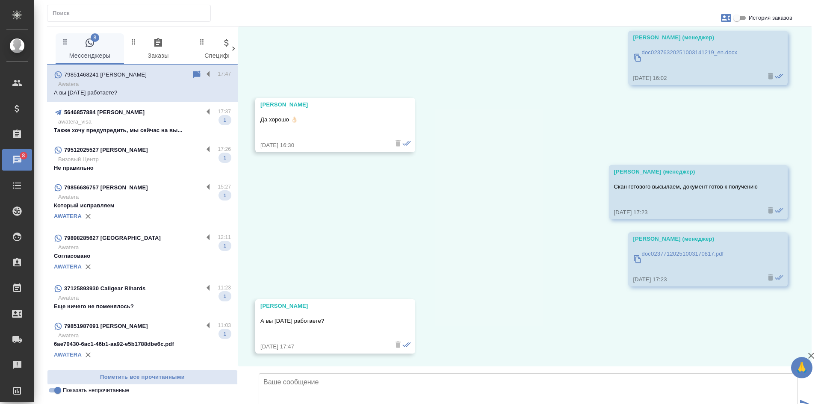
scroll to position [3660, 0]
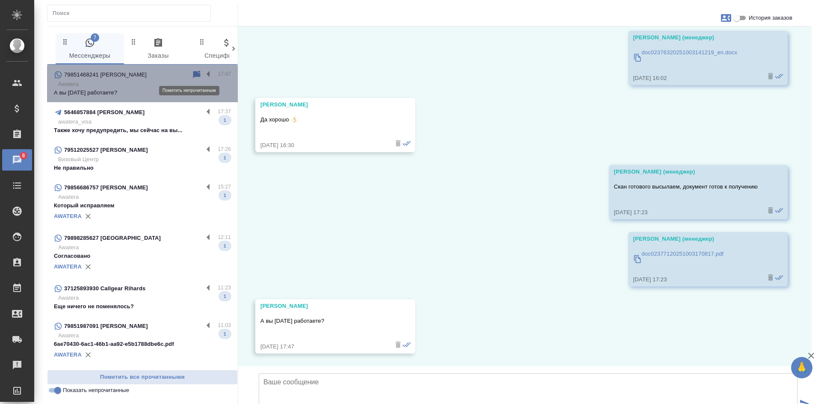
click at [193, 74] on icon at bounding box center [196, 75] width 7 height 8
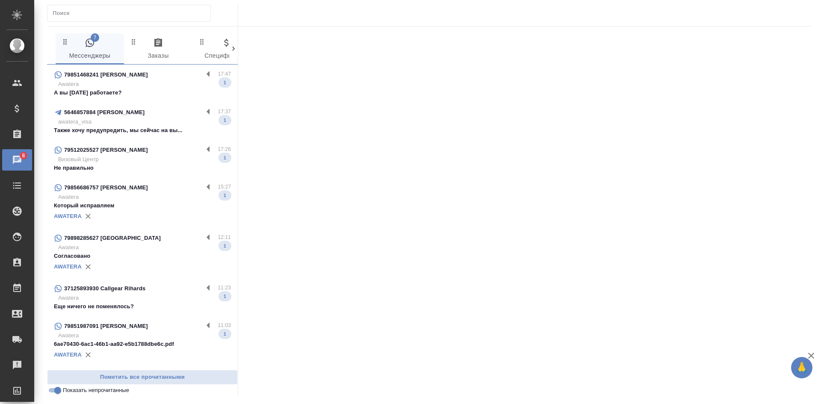
click at [141, 115] on div "5646857884 [PERSON_NAME]" at bounding box center [128, 112] width 149 height 10
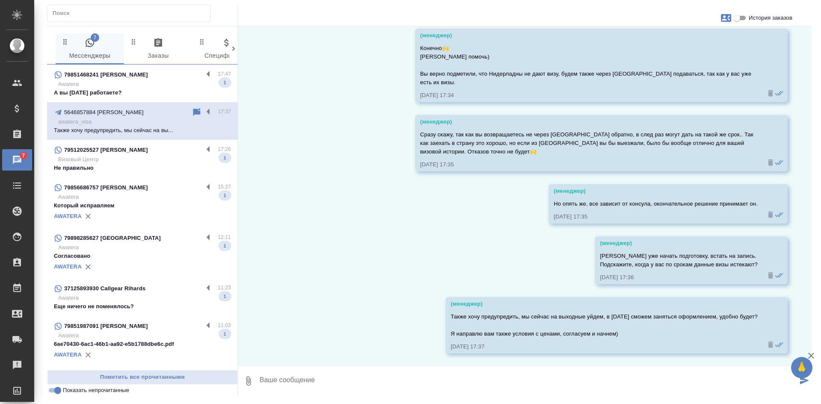
scroll to position [8382, 0]
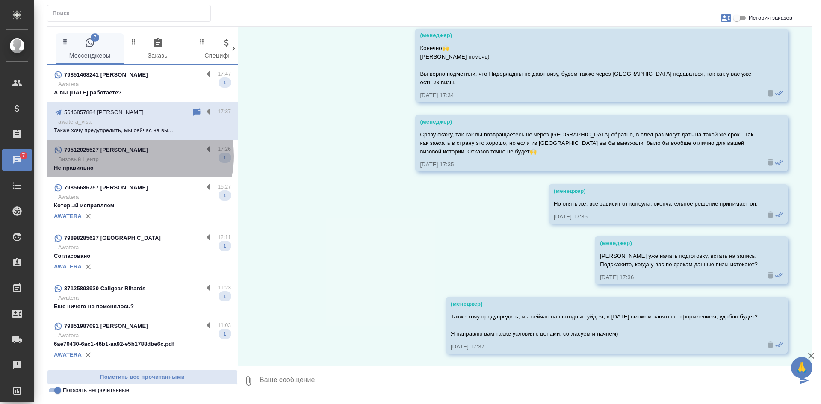
click at [129, 156] on p "Визовый Центр" at bounding box center [144, 159] width 173 height 9
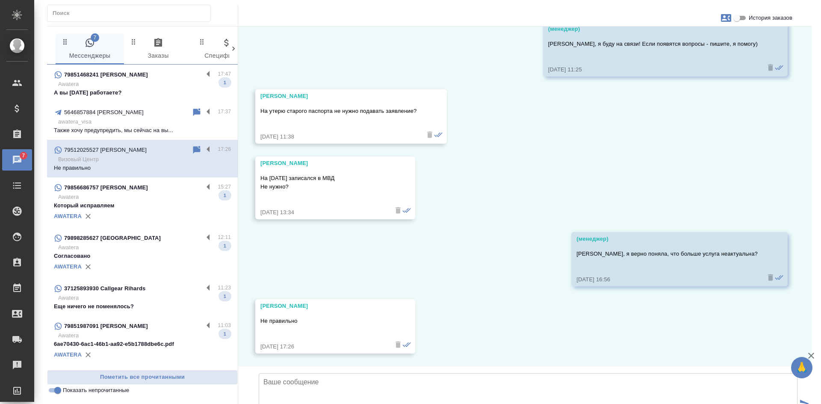
scroll to position [2242, 0]
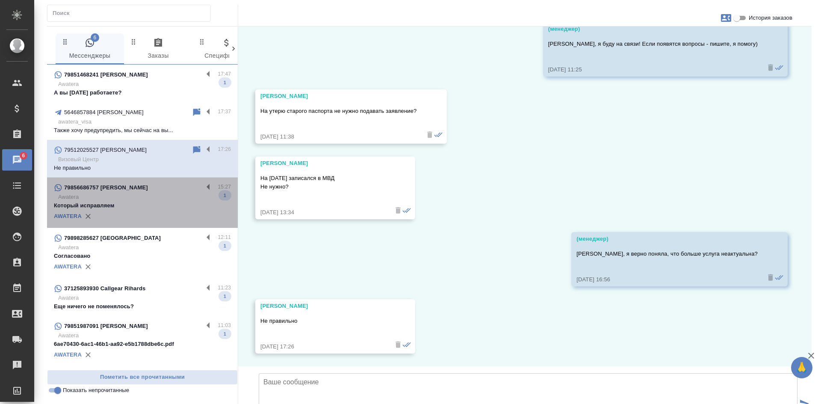
click at [153, 201] on p "Awatera" at bounding box center [144, 197] width 173 height 9
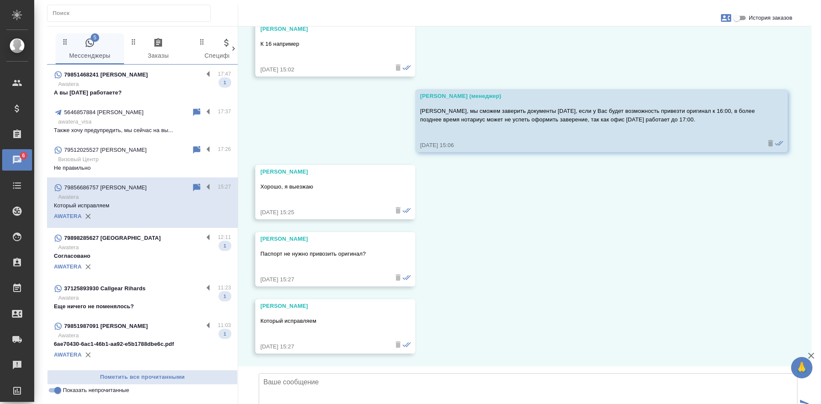
scroll to position [4880, 0]
click at [193, 184] on icon at bounding box center [196, 187] width 7 height 8
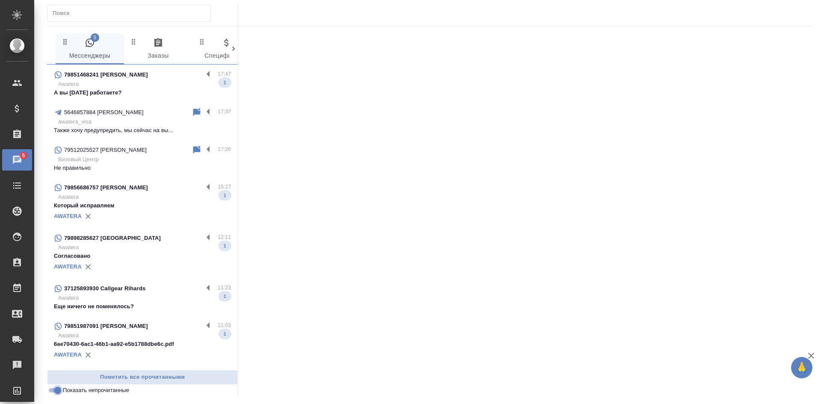
click at [54, 388] on input "Показать непрочитанные" at bounding box center [57, 390] width 31 height 10
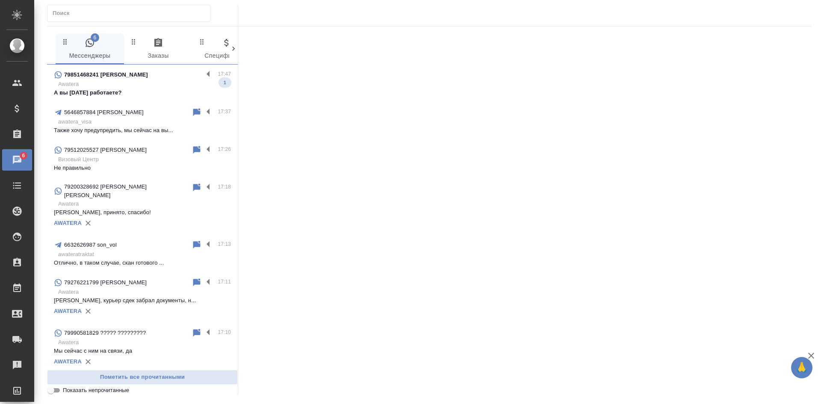
click at [54, 388] on input "Показать непрочитанные" at bounding box center [50, 390] width 31 height 10
checkbox input "true"
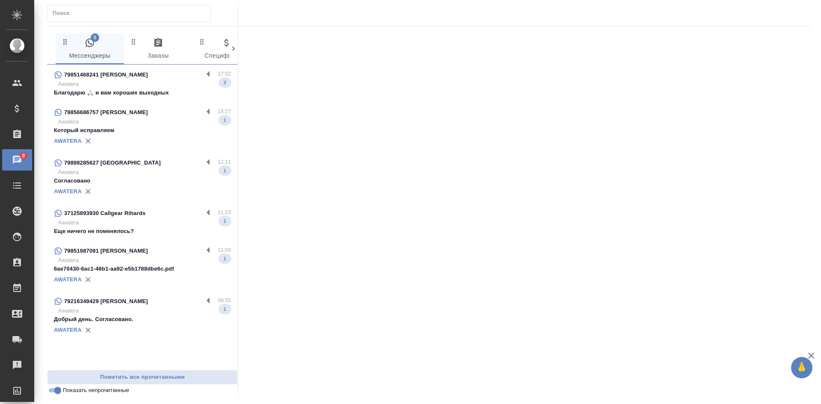
click at [144, 95] on p "Благодарю 🙏🏻 и вам хороших выходных" at bounding box center [142, 92] width 177 height 9
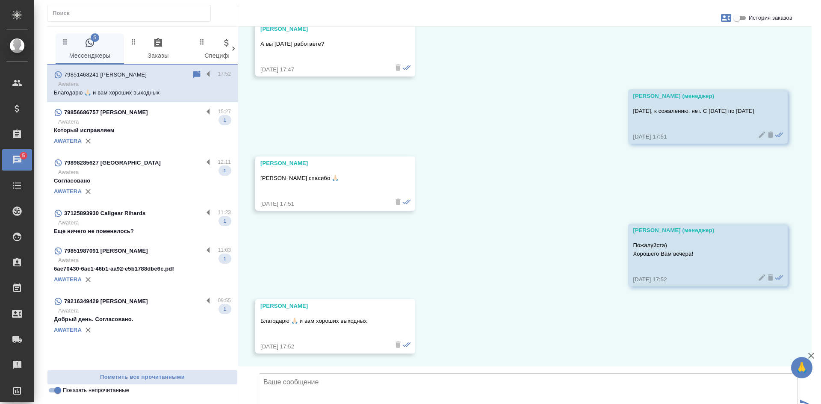
scroll to position [3937, 0]
